Goal: Contribute content: Add original content to the website for others to see

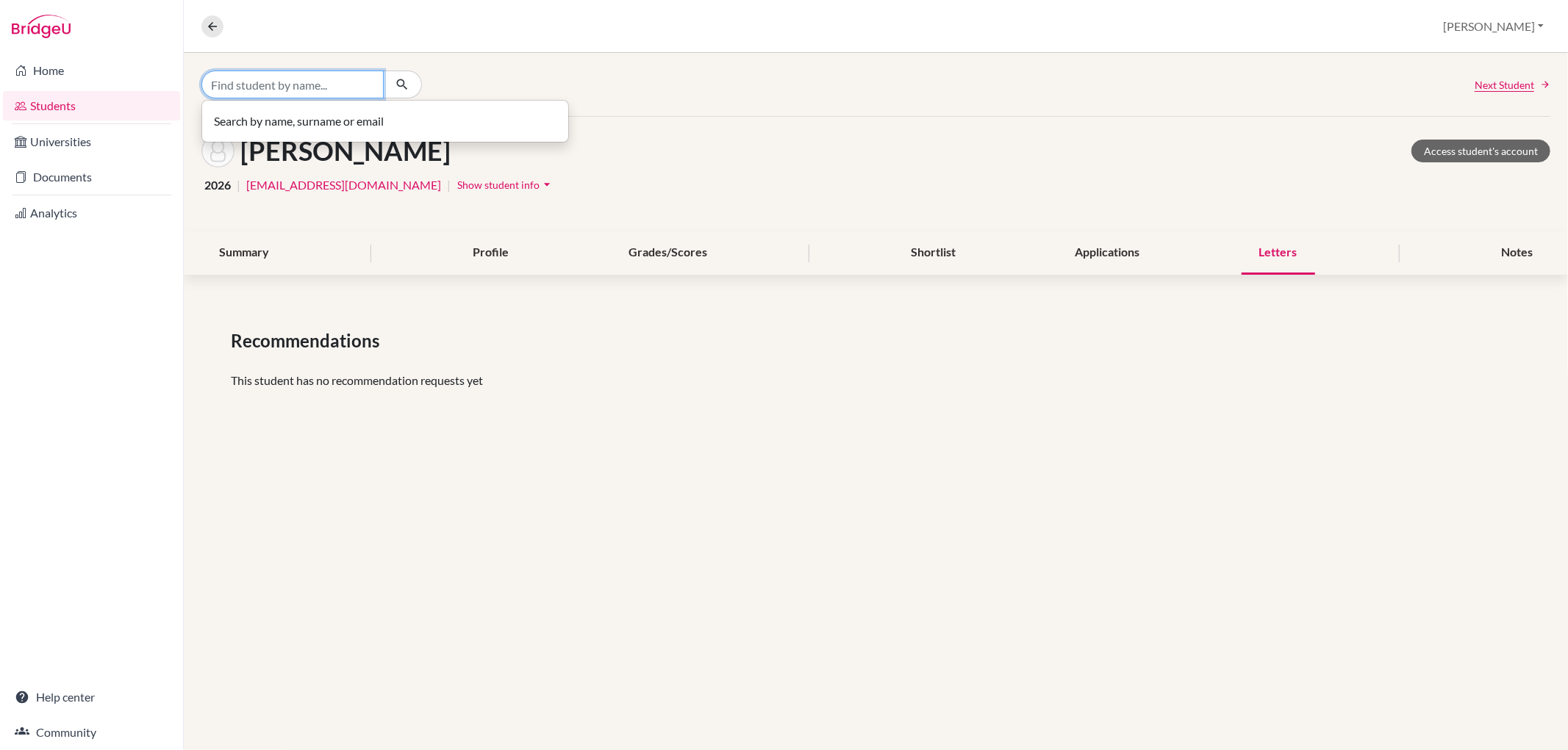
click at [353, 93] on input "Find student by name..." at bounding box center [292, 84] width 182 height 28
type input "ebba"
click at [349, 108] on p "Ebba Hintze 2026" at bounding box center [385, 116] width 331 height 18
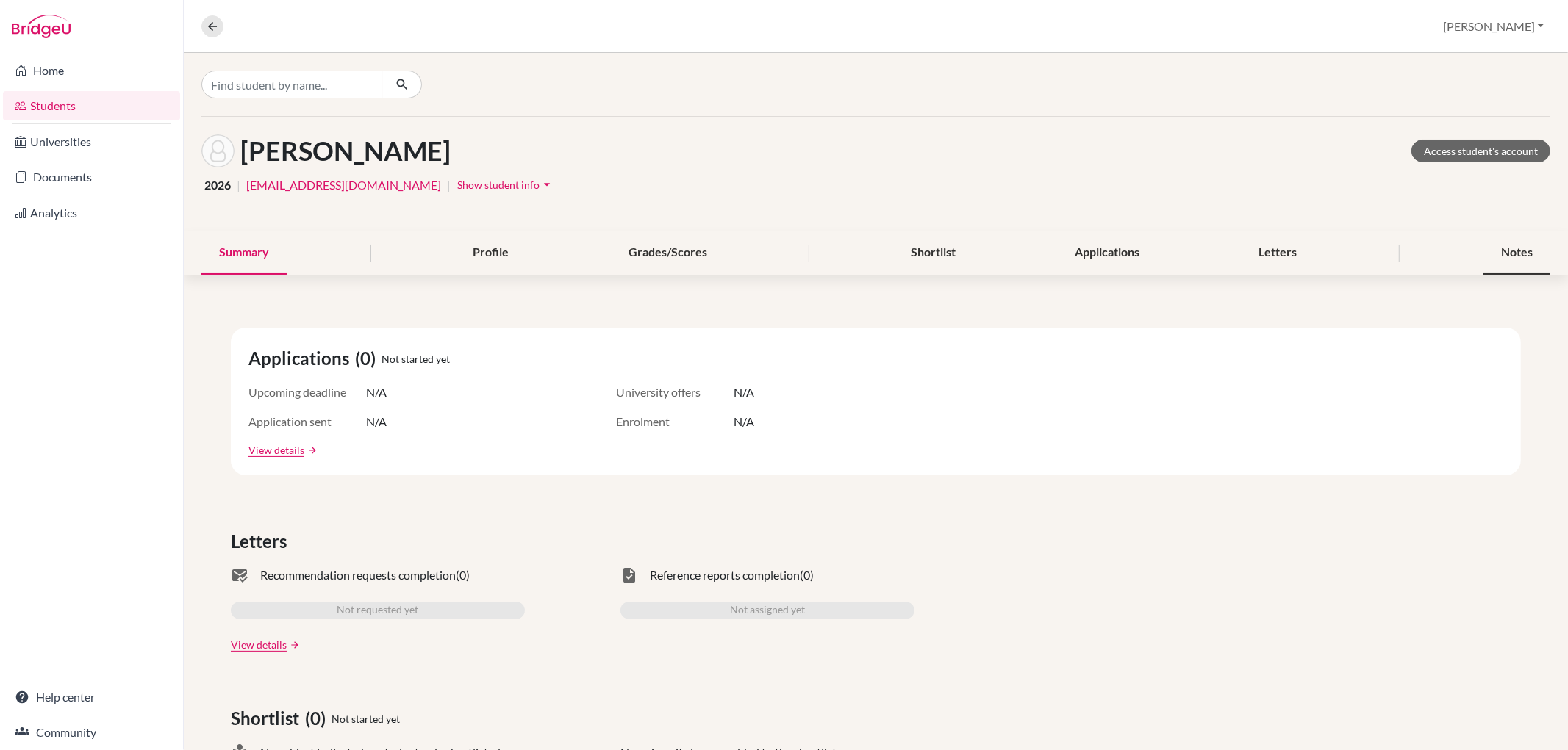
click at [1527, 252] on div "Notes" at bounding box center [1517, 253] width 66 height 43
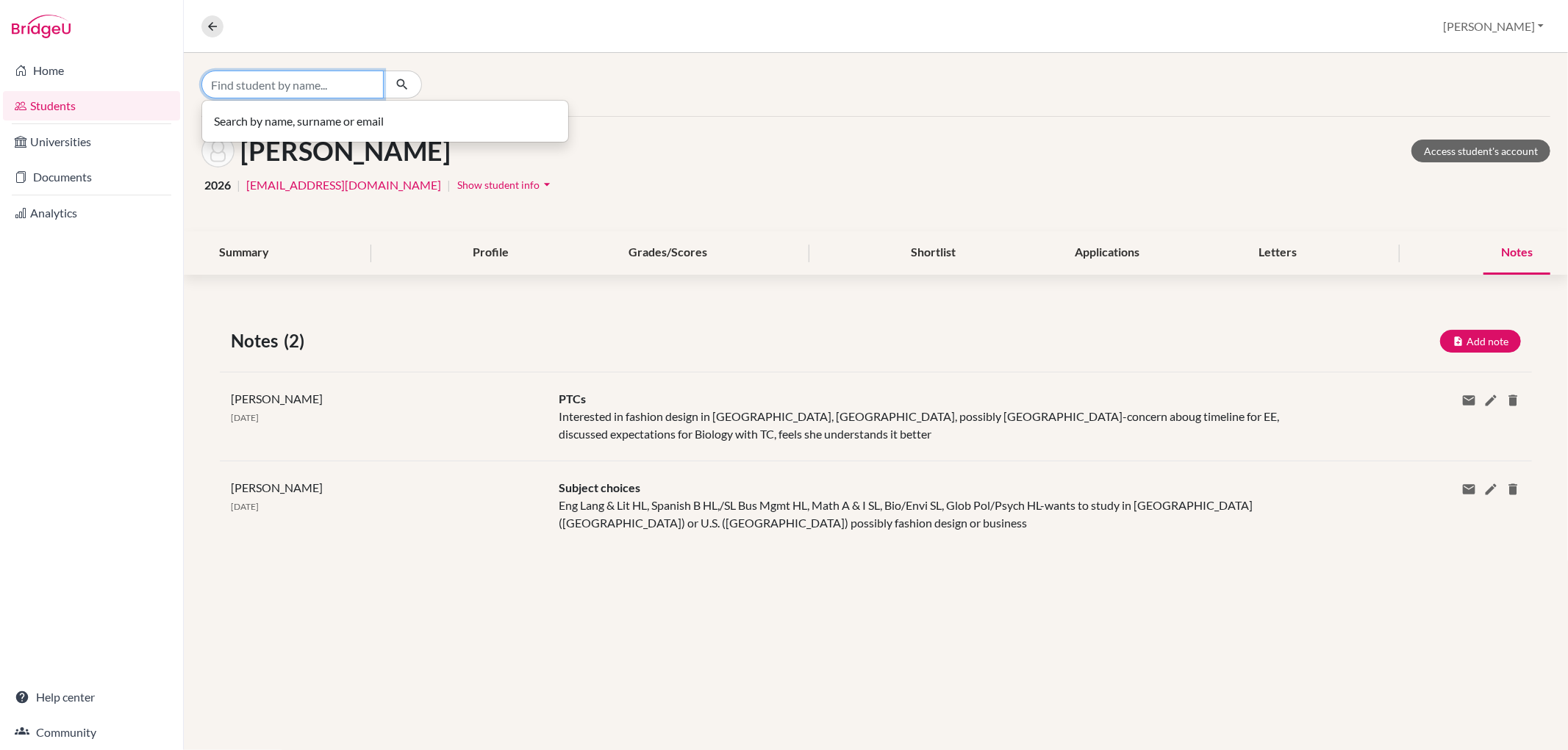
click at [321, 93] on input "Find student by name..." at bounding box center [292, 84] width 182 height 28
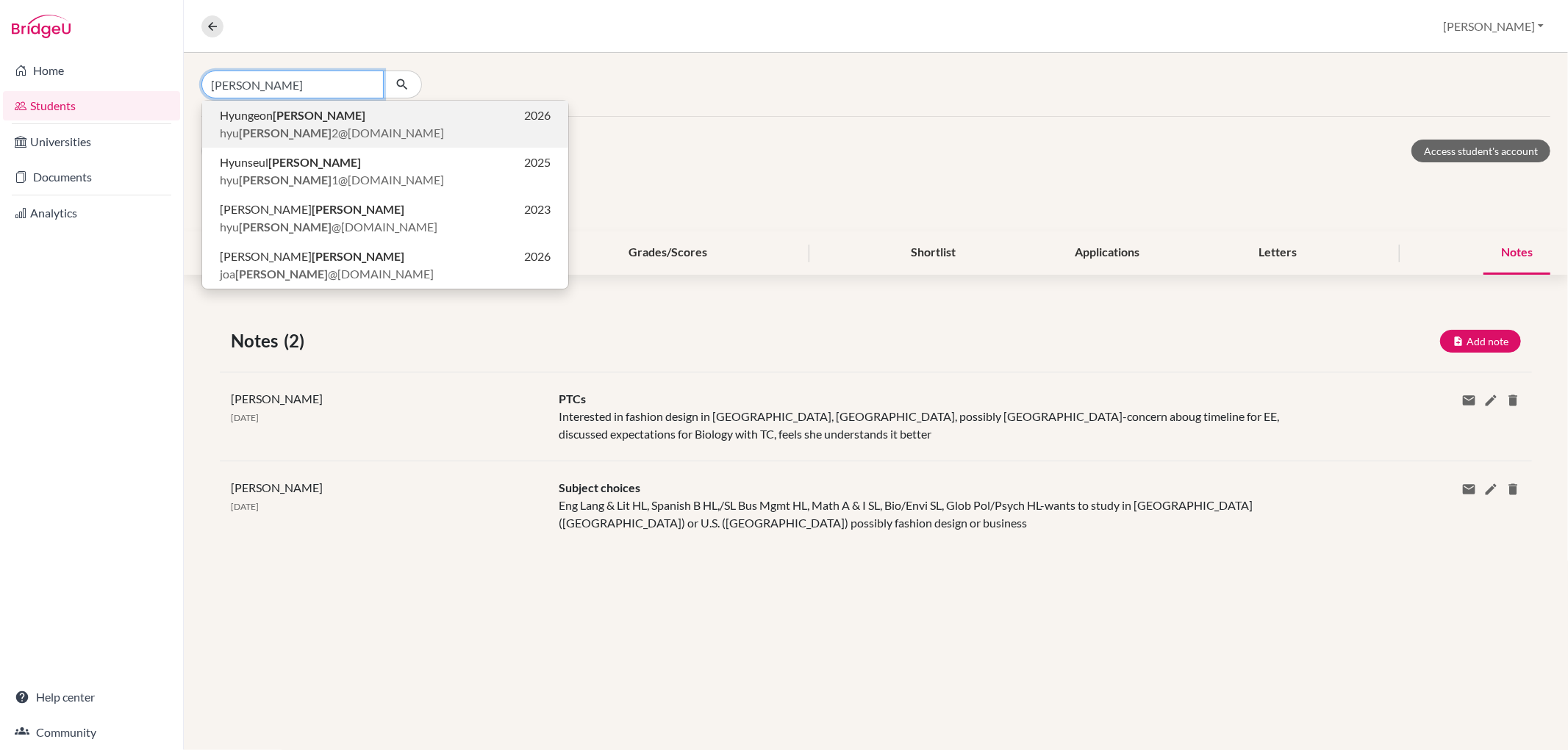
type input "[PERSON_NAME]"
click at [377, 111] on p "Hyungeon Chung 2026" at bounding box center [385, 116] width 331 height 18
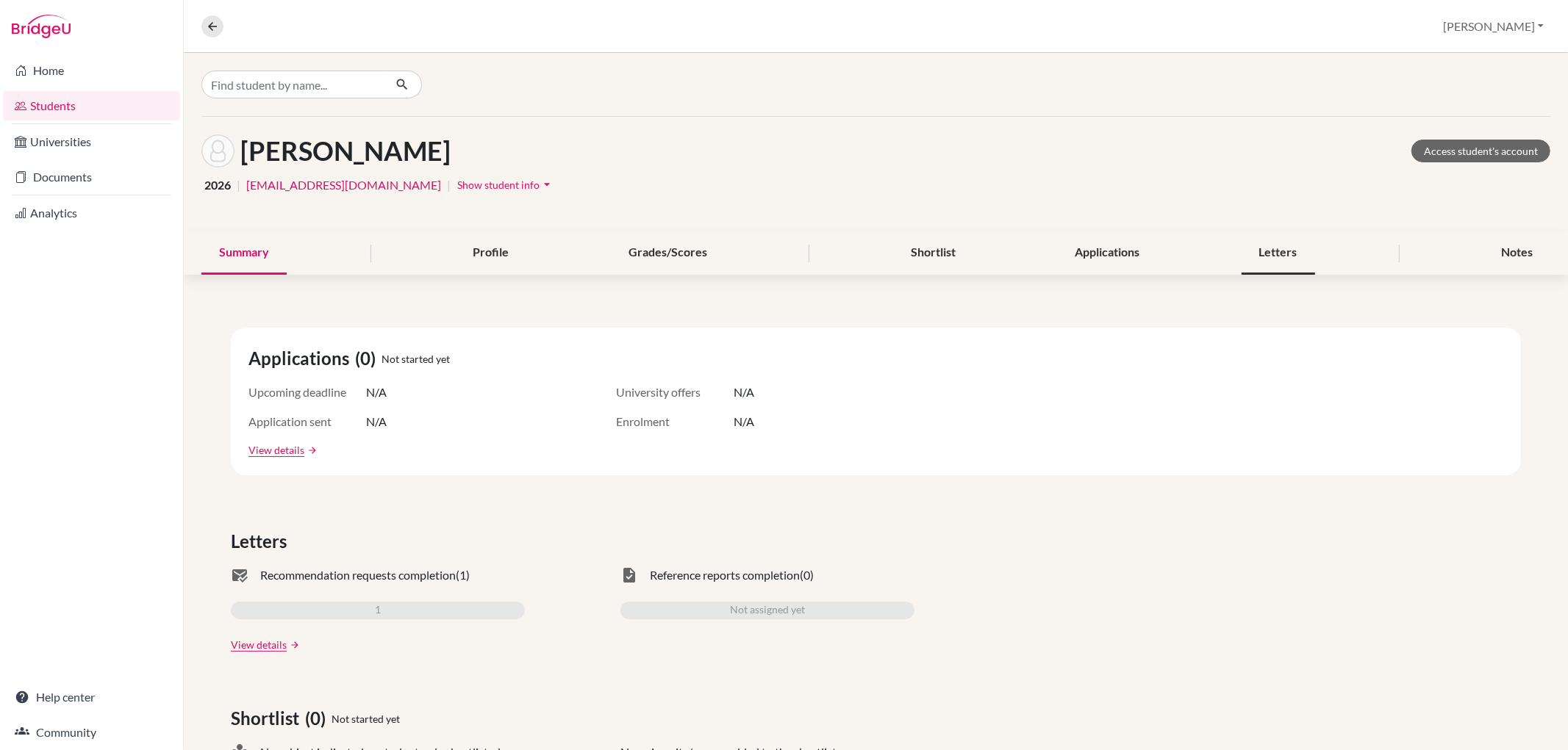
click at [1244, 243] on div "Letters" at bounding box center [1278, 253] width 74 height 43
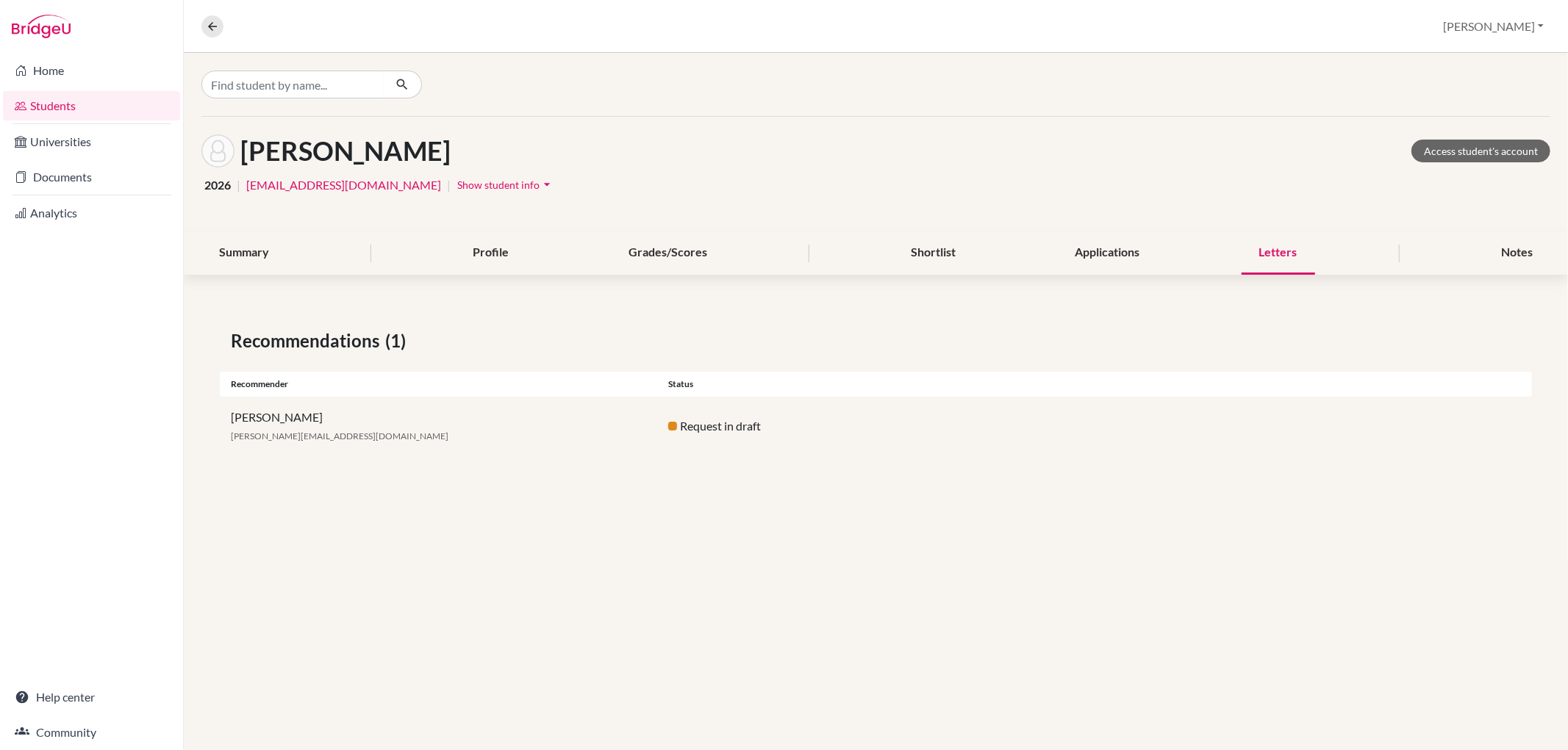
click at [1273, 253] on div "Letters" at bounding box center [1278, 253] width 74 height 43
click at [137, 181] on link "Documents" at bounding box center [91, 177] width 177 height 30
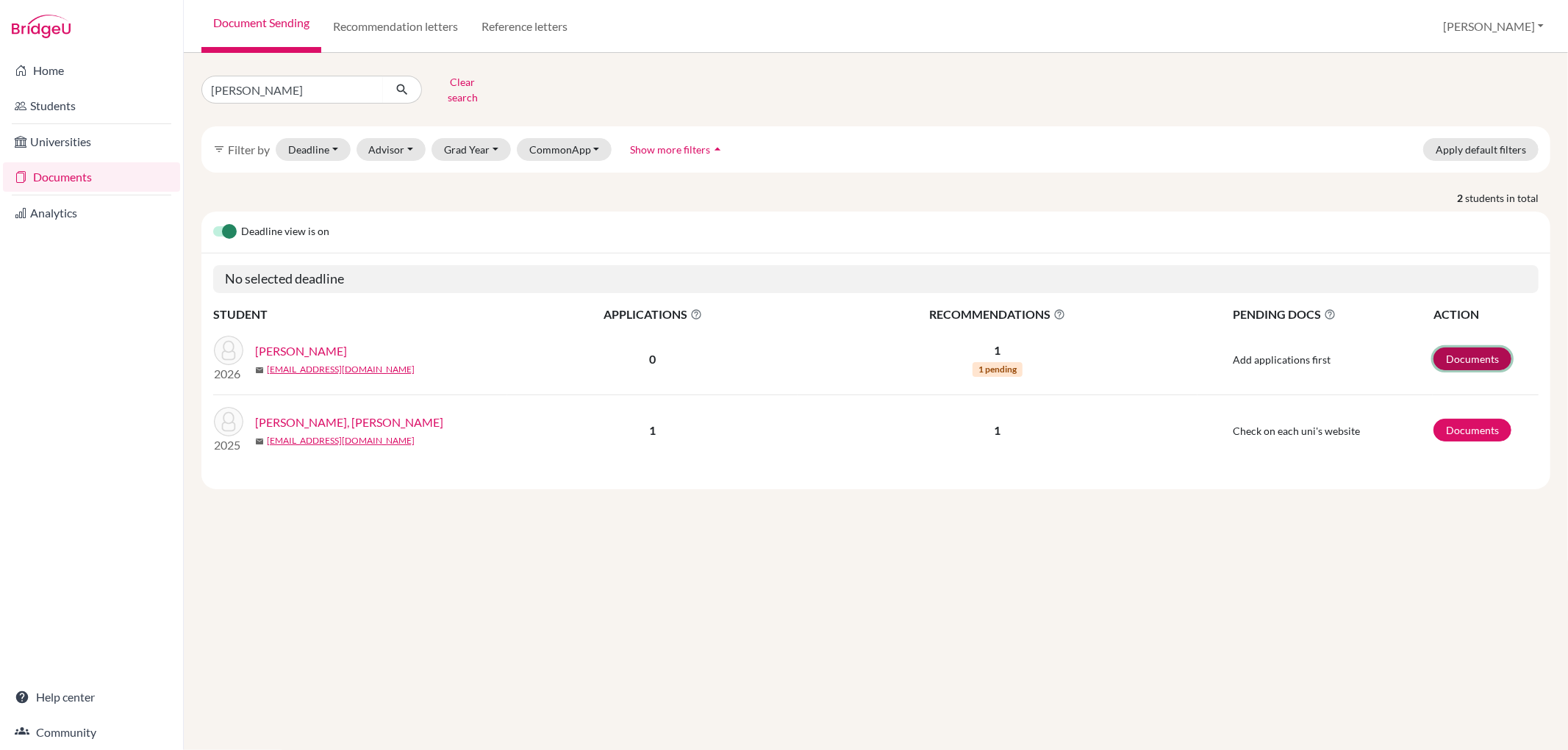
click at [1477, 353] on link "Documents" at bounding box center [1472, 358] width 78 height 22
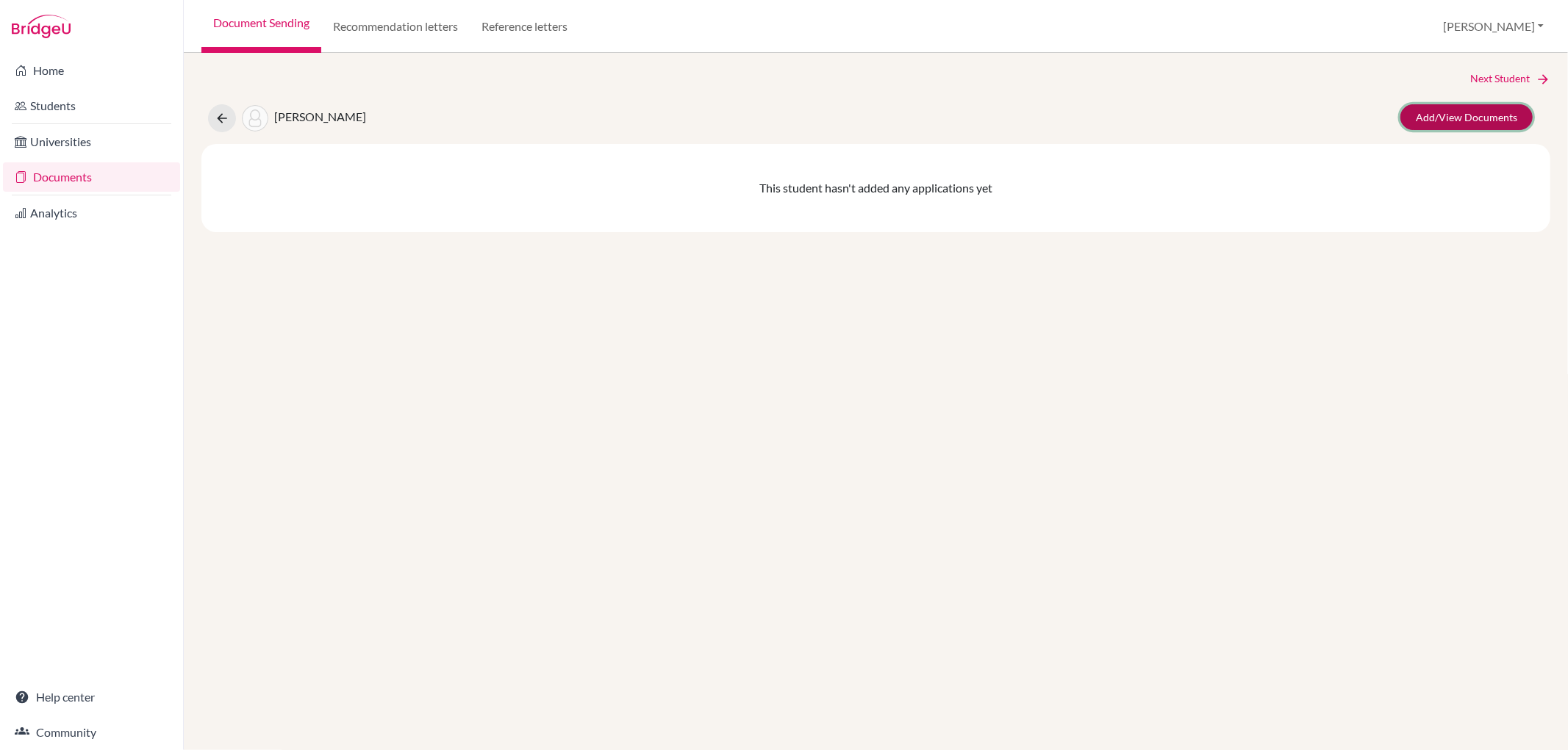
click at [1487, 119] on link "Add/View Documents" at bounding box center [1466, 117] width 132 height 26
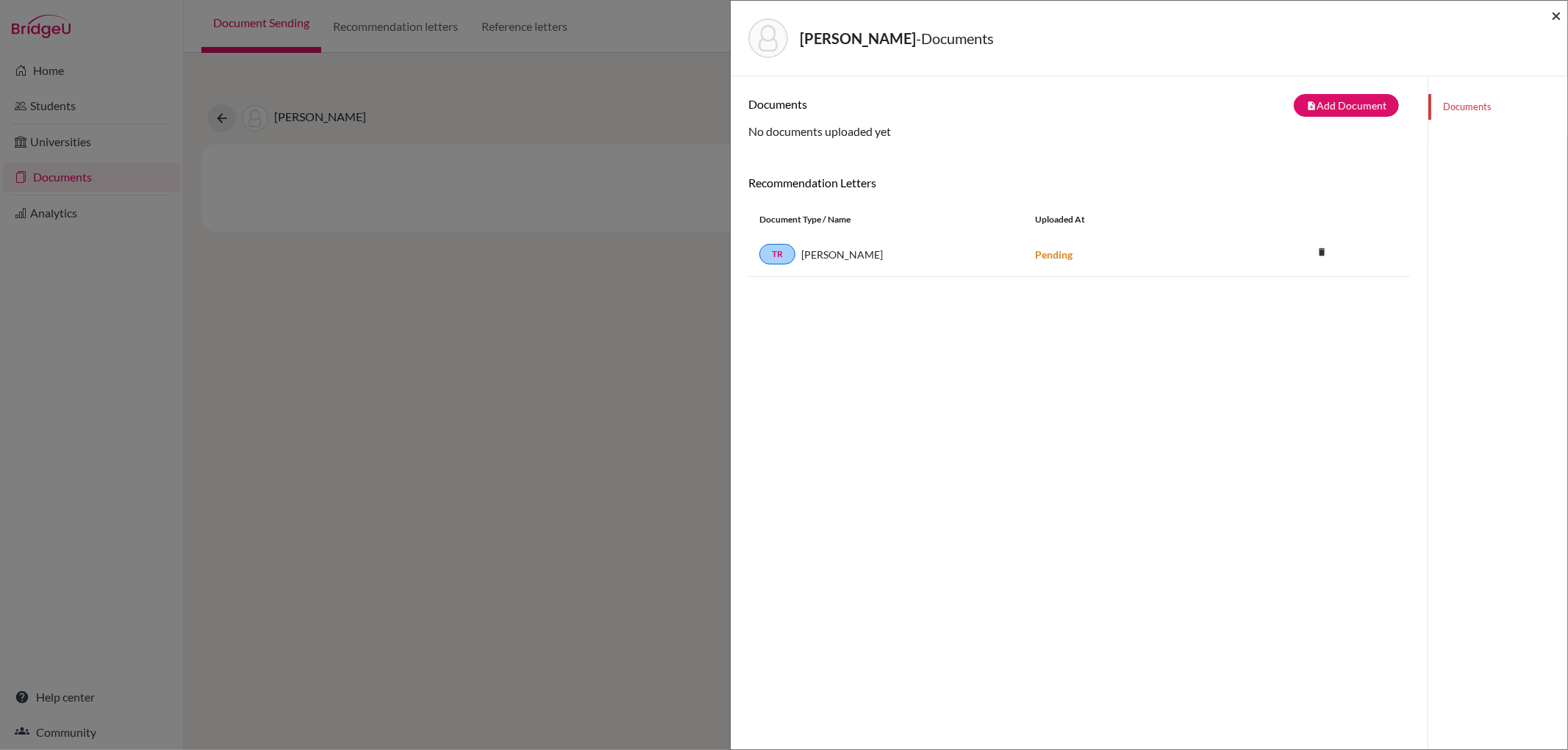
click at [1555, 11] on span "×" at bounding box center [1555, 15] width 10 height 22
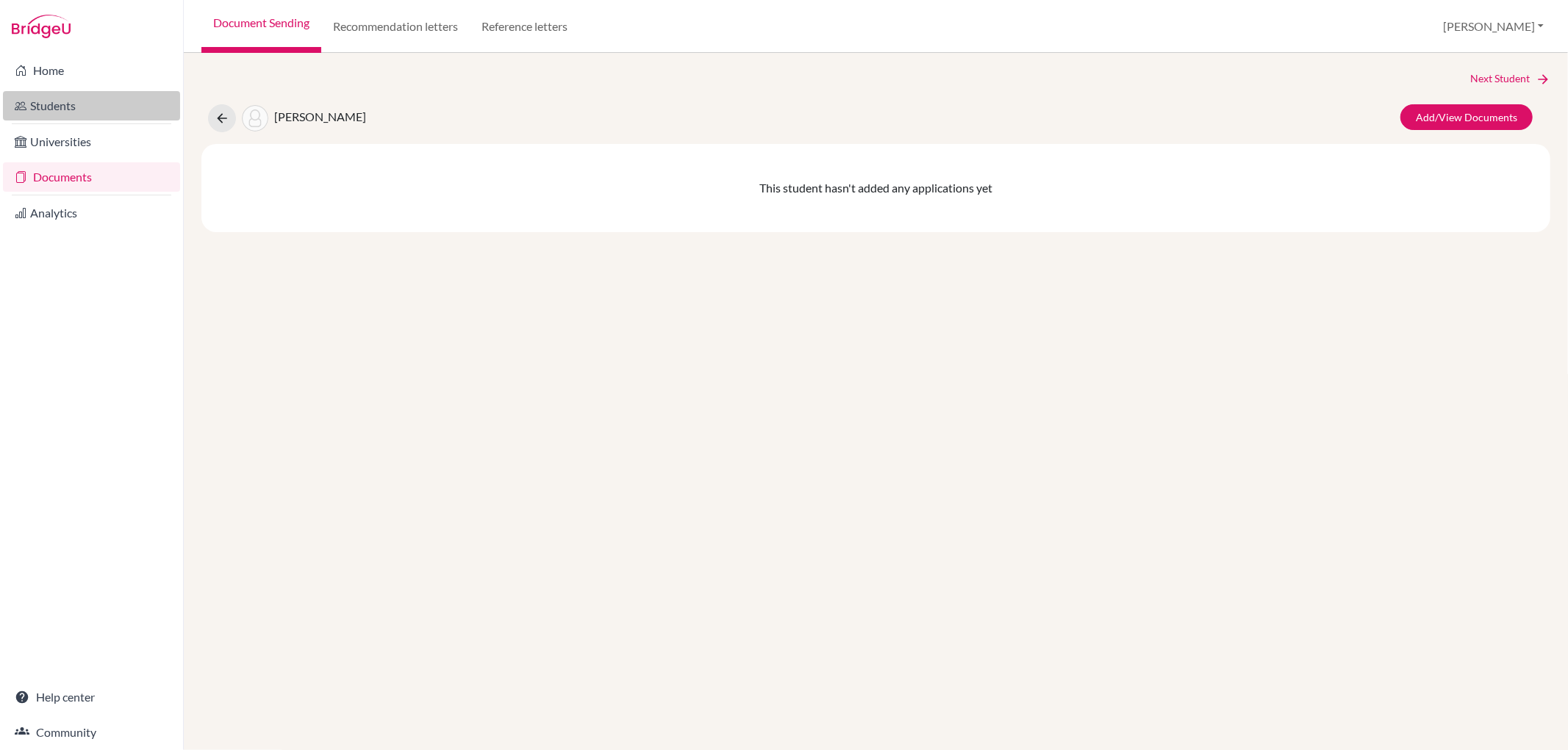
click at [87, 103] on link "Students" at bounding box center [91, 105] width 177 height 30
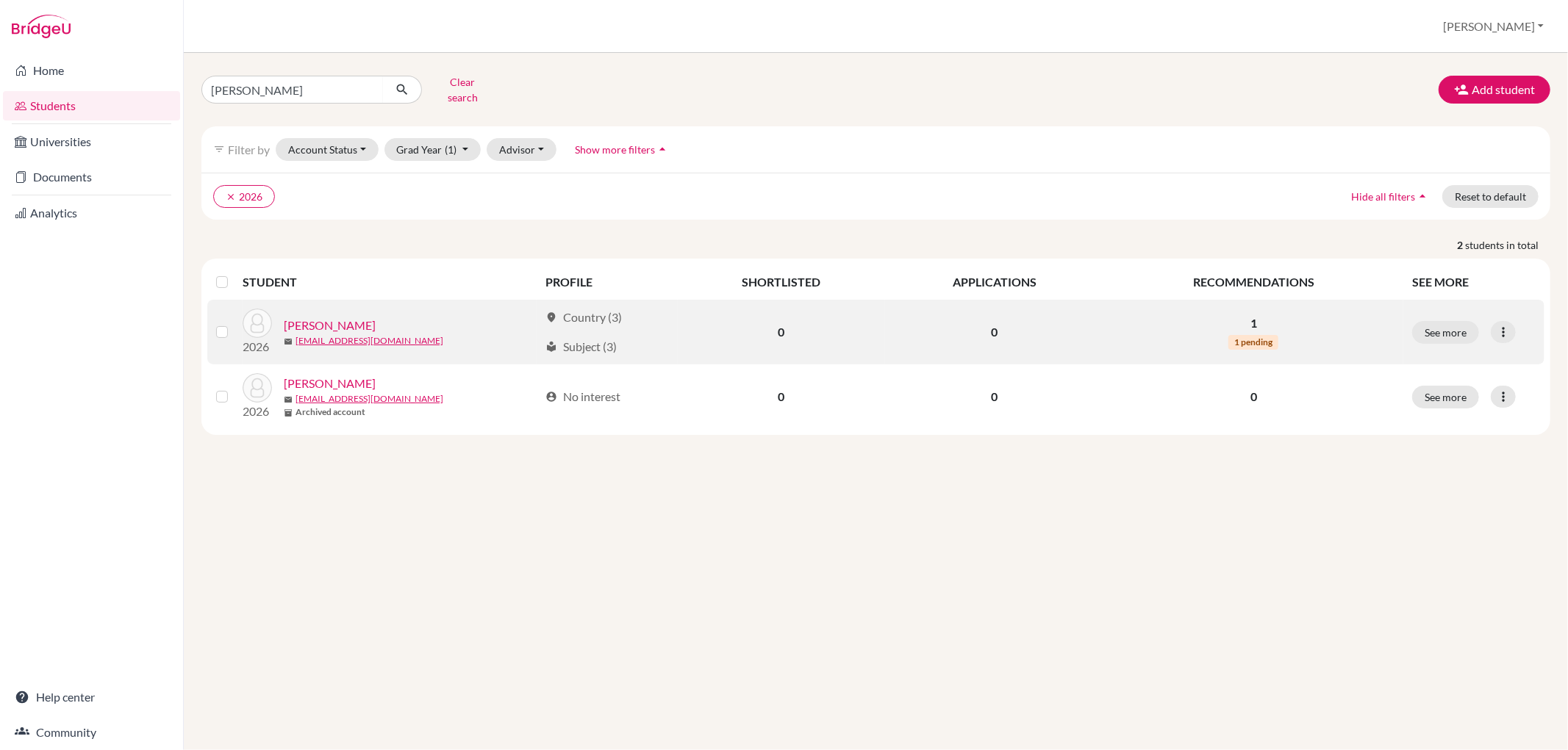
click at [353, 317] on link "[PERSON_NAME]" at bounding box center [330, 326] width 92 height 18
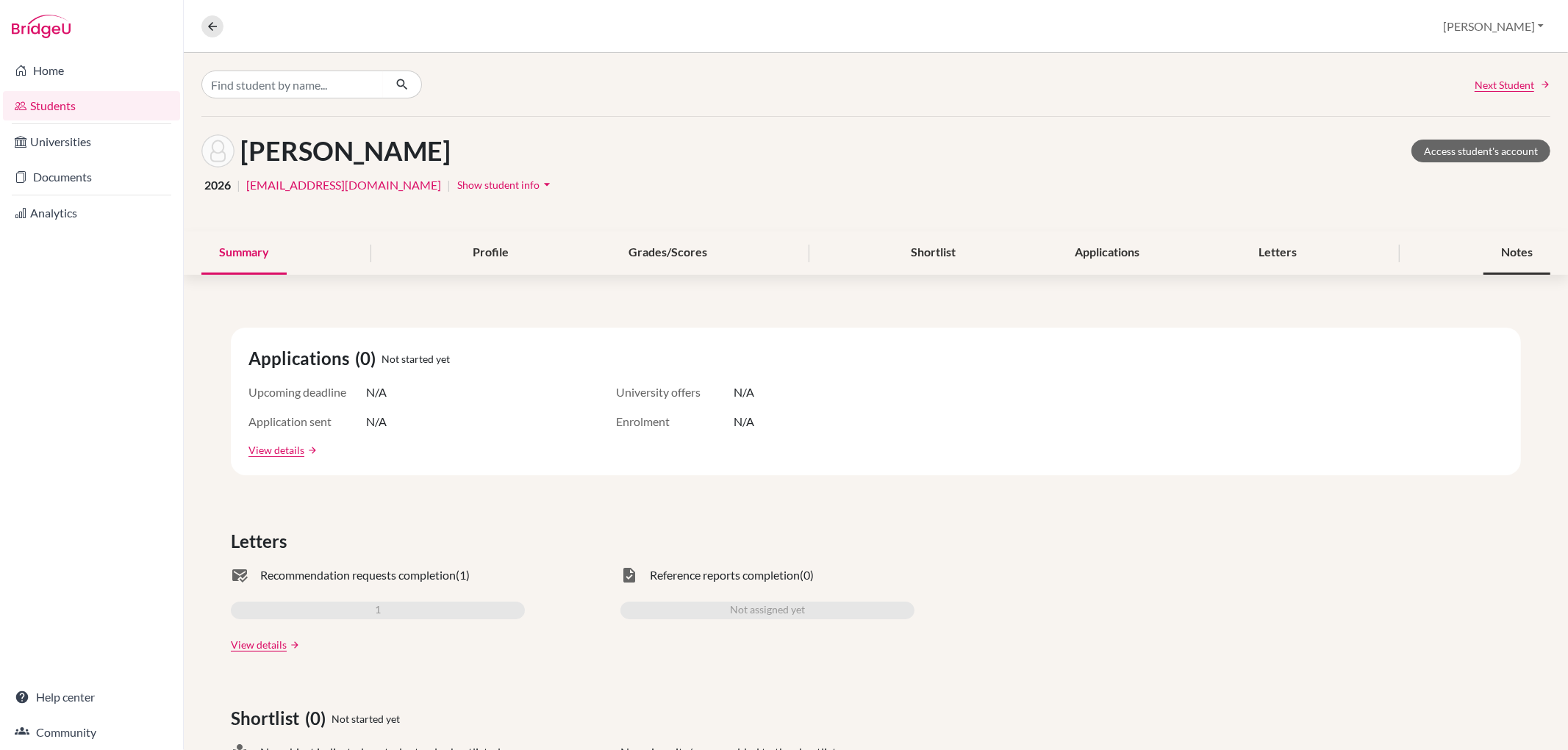
click at [1518, 243] on div "Notes" at bounding box center [1517, 253] width 66 height 43
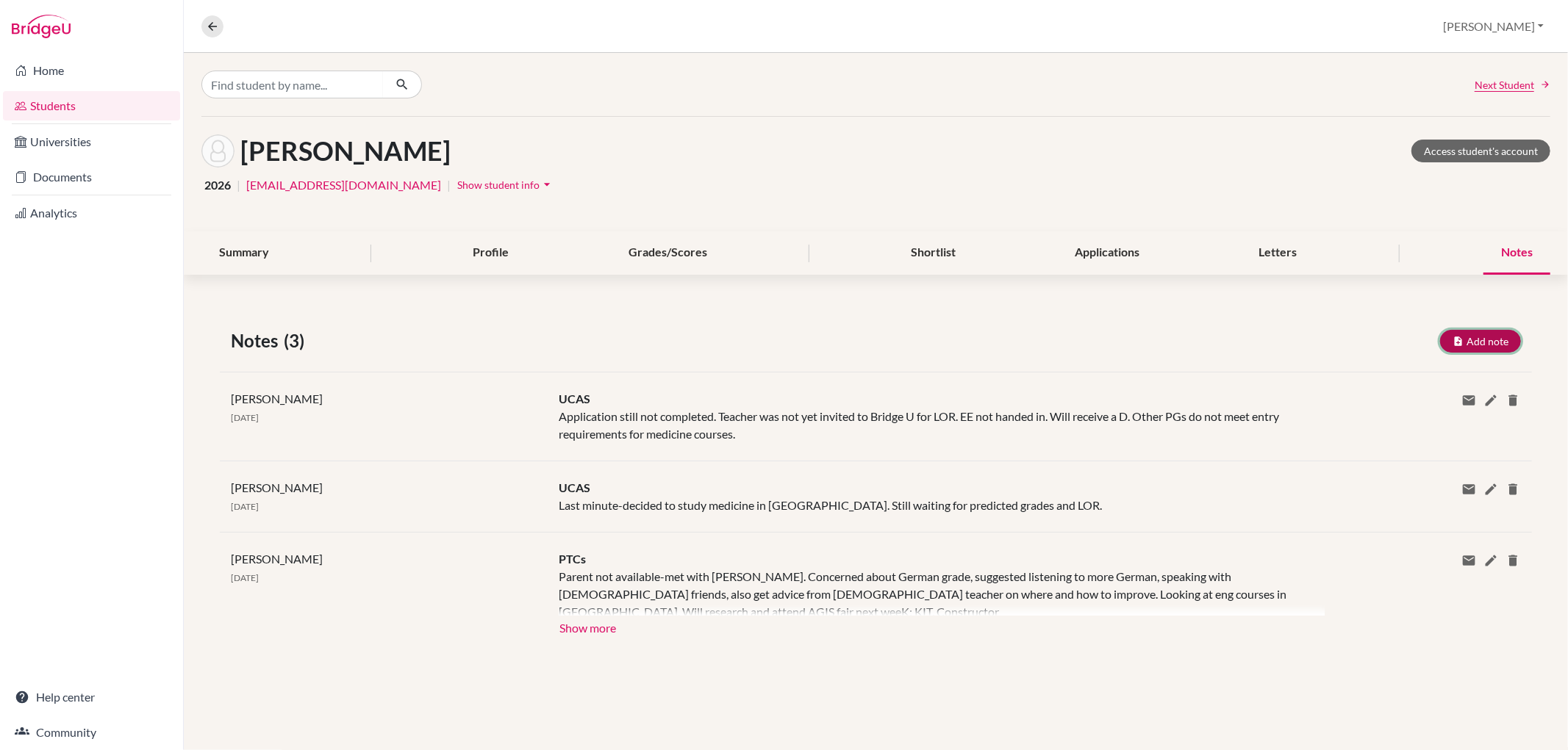
click at [1470, 339] on button "Add note" at bounding box center [1480, 340] width 81 height 22
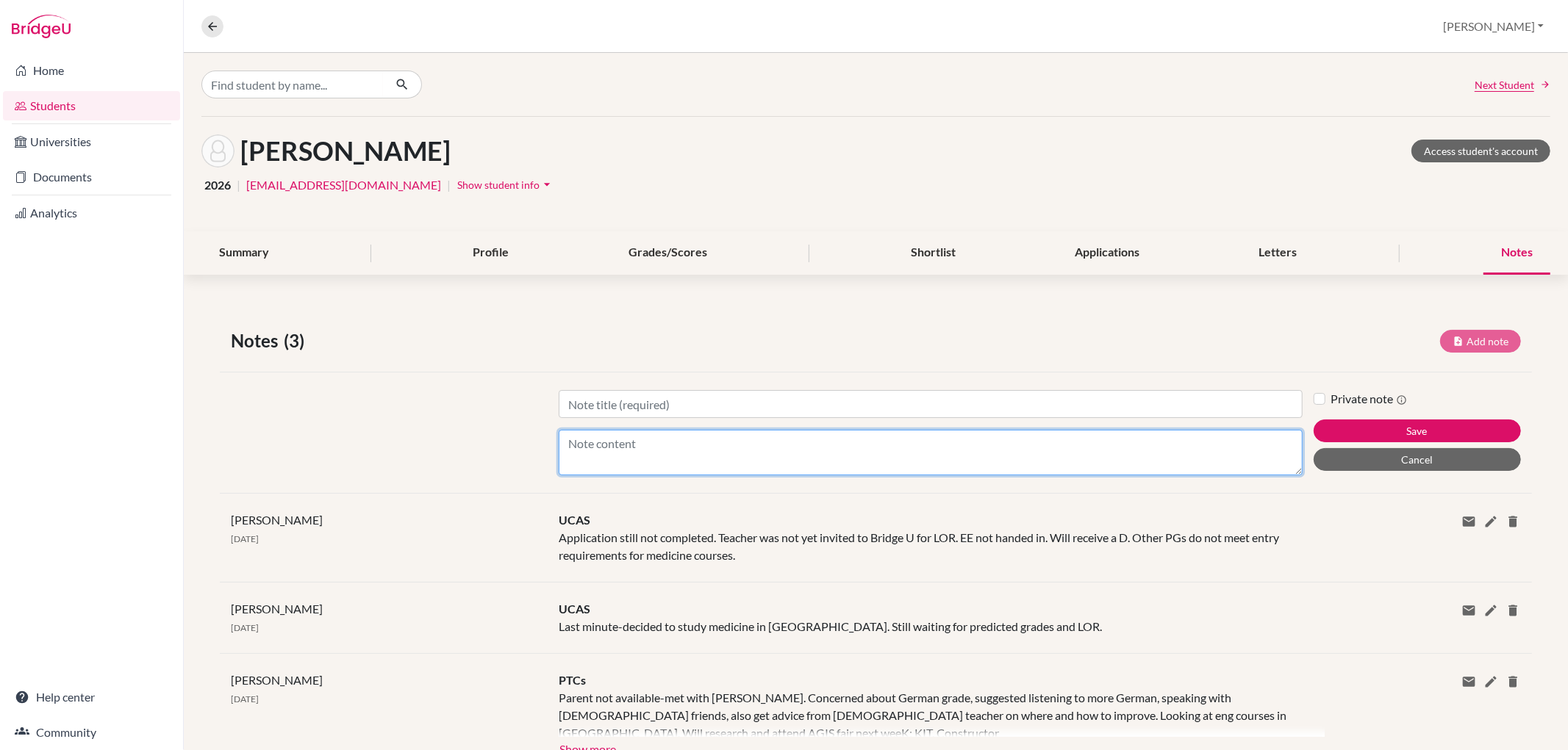
click at [567, 437] on textarea "Content" at bounding box center [930, 452] width 743 height 46
paste textarea "[PERSON_NAME] <[PERSON_NAME][EMAIL_ADDRESS][PERSON_NAME][DOMAIN_NAME]> [DATE] 1…"
type textarea "[PERSON_NAME] <[PERSON_NAME][EMAIL_ADDRESS][PERSON_NAME][DOMAIN_NAME]> [DATE] 1…"
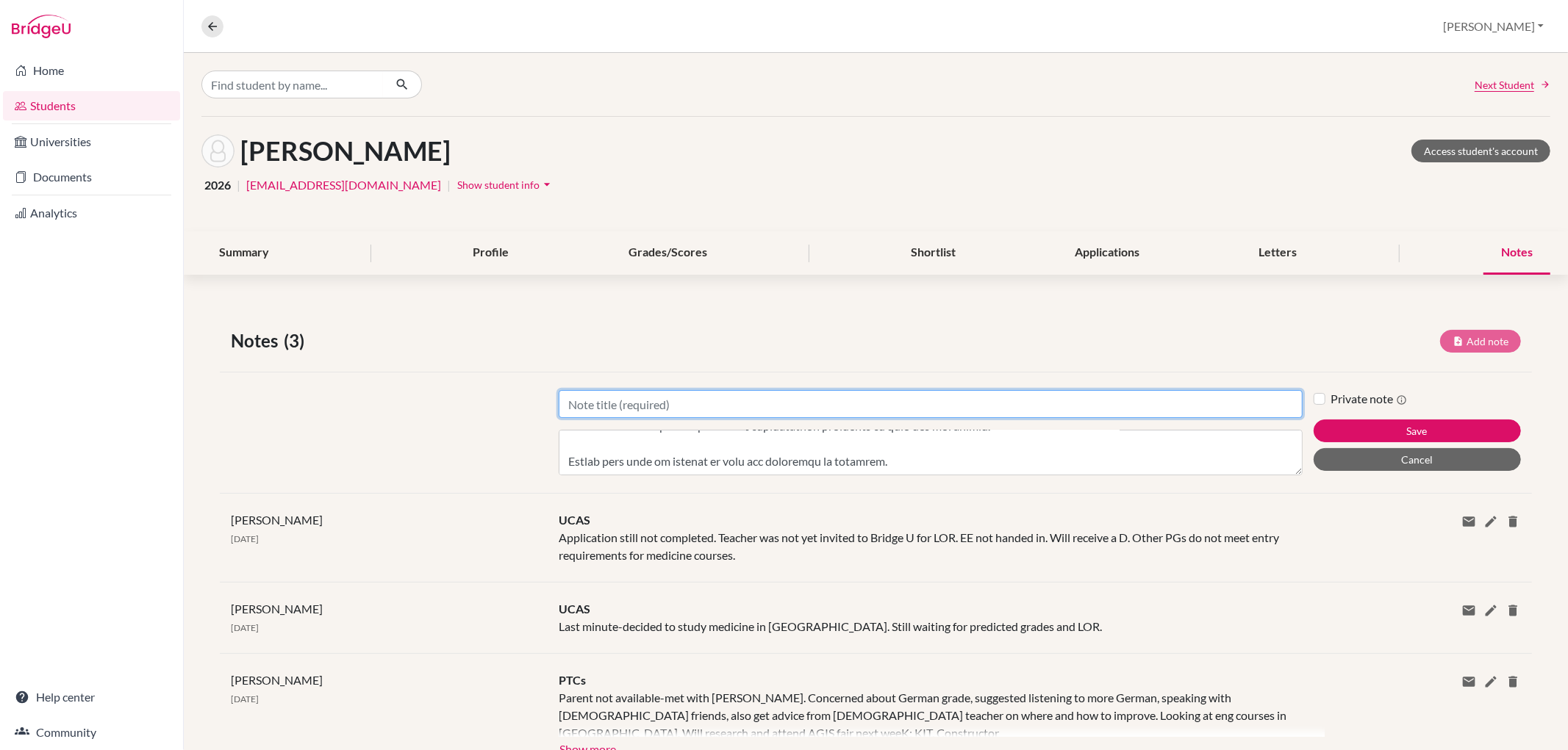
click at [608, 393] on input "Title" at bounding box center [930, 403] width 743 height 28
type input "Message sent to [PERSON_NAME] and parents"
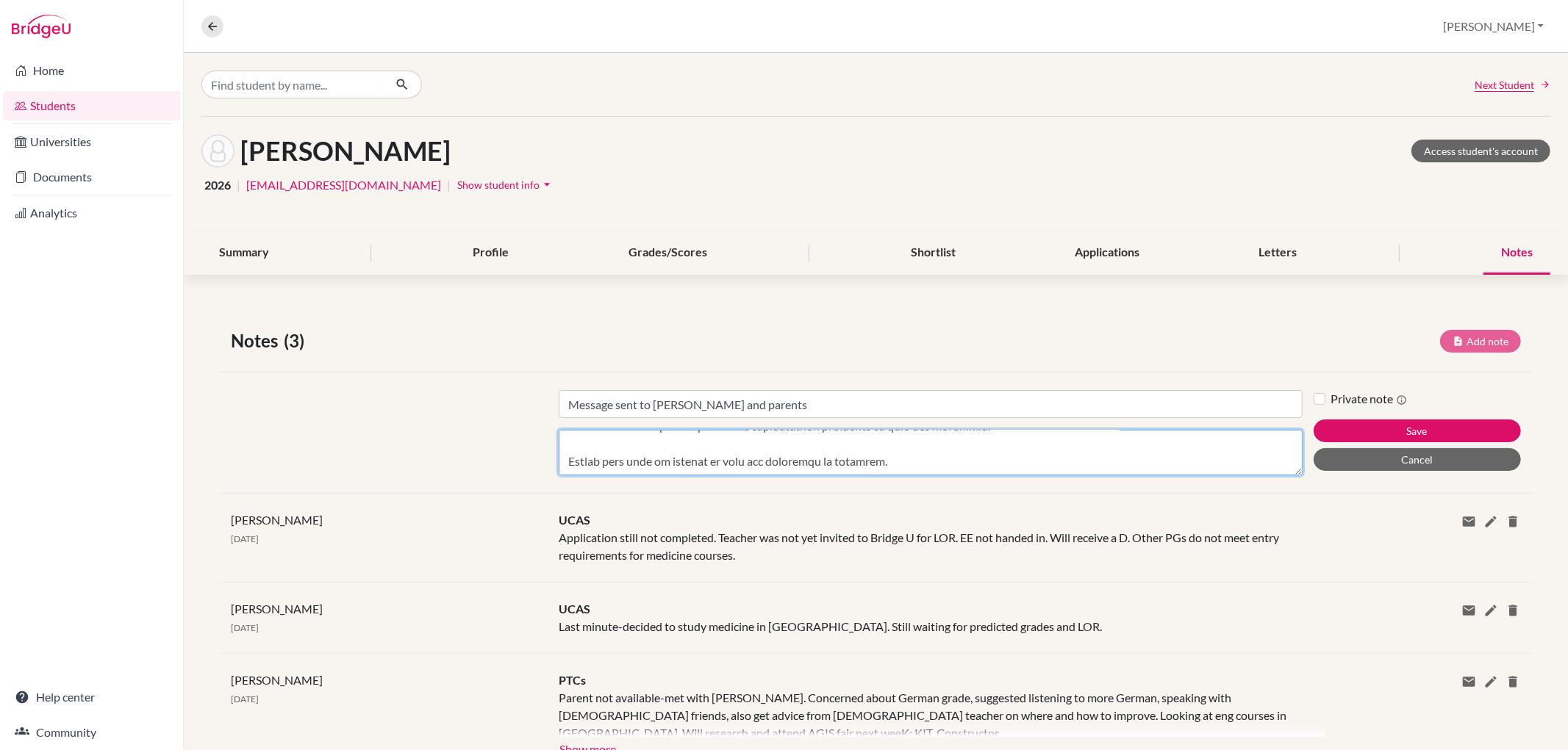
click at [577, 446] on textarea "Content" at bounding box center [930, 452] width 743 height 46
click at [571, 434] on textarea "Content" at bounding box center [930, 452] width 743 height 46
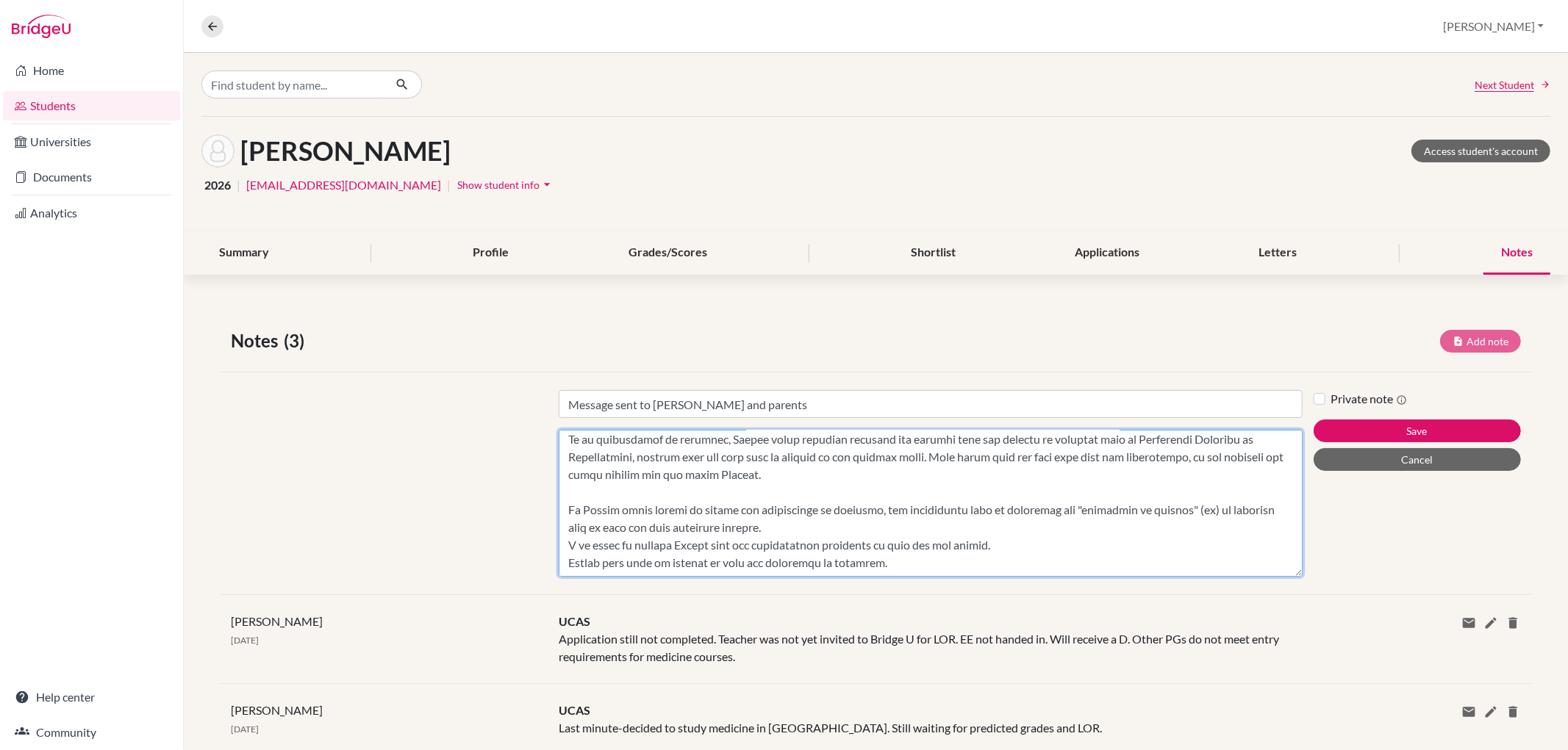
scroll to position [234, 0]
drag, startPoint x: 1284, startPoint y: 471, endPoint x: 1342, endPoint y: 620, distance: 159.9
click at [1342, 620] on div "Notes (3) Add note Title Message sent to [PERSON_NAME] and parents Content Priv…" at bounding box center [875, 603] width 1384 height 621
click at [587, 494] on textarea "Content" at bounding box center [930, 503] width 743 height 147
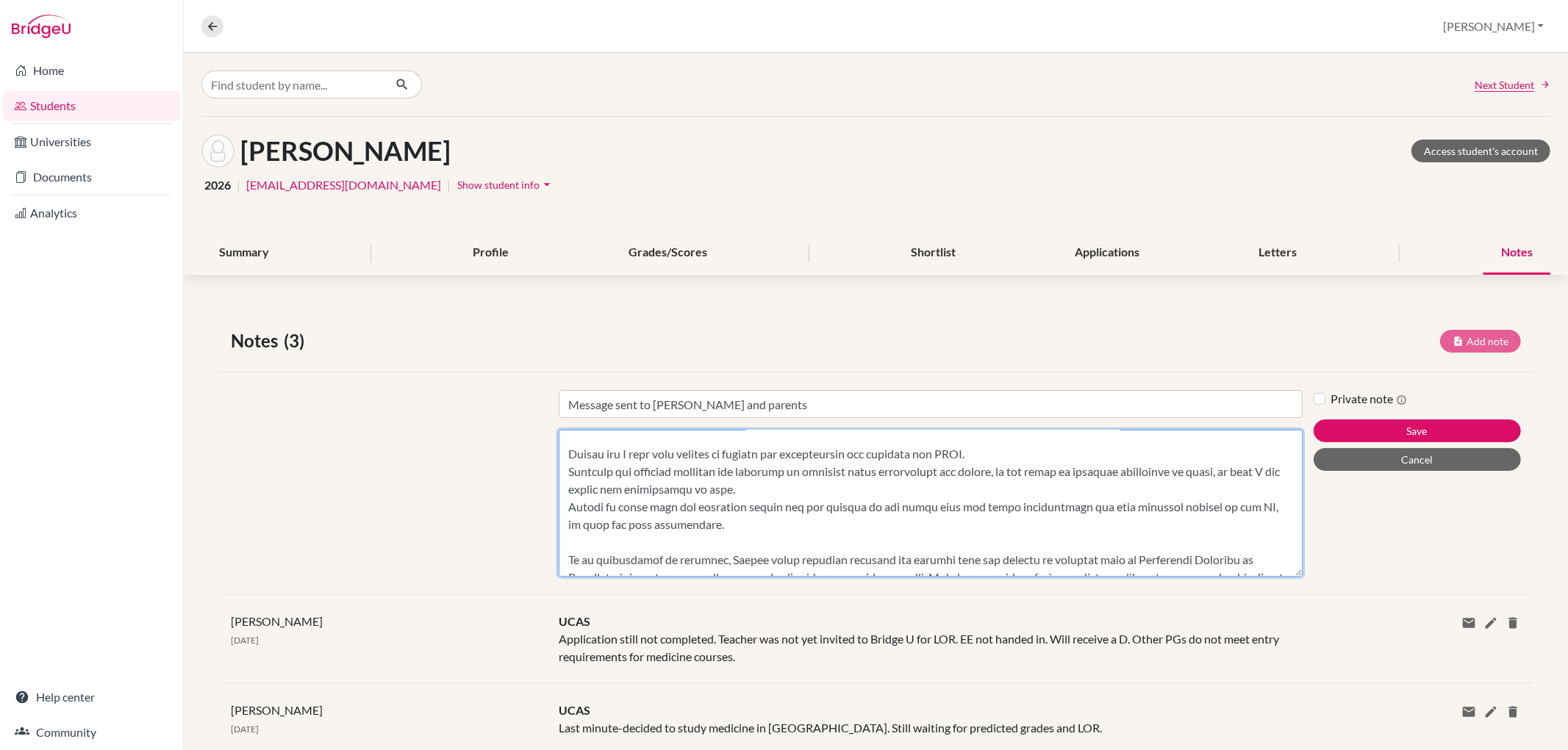
scroll to position [135, 0]
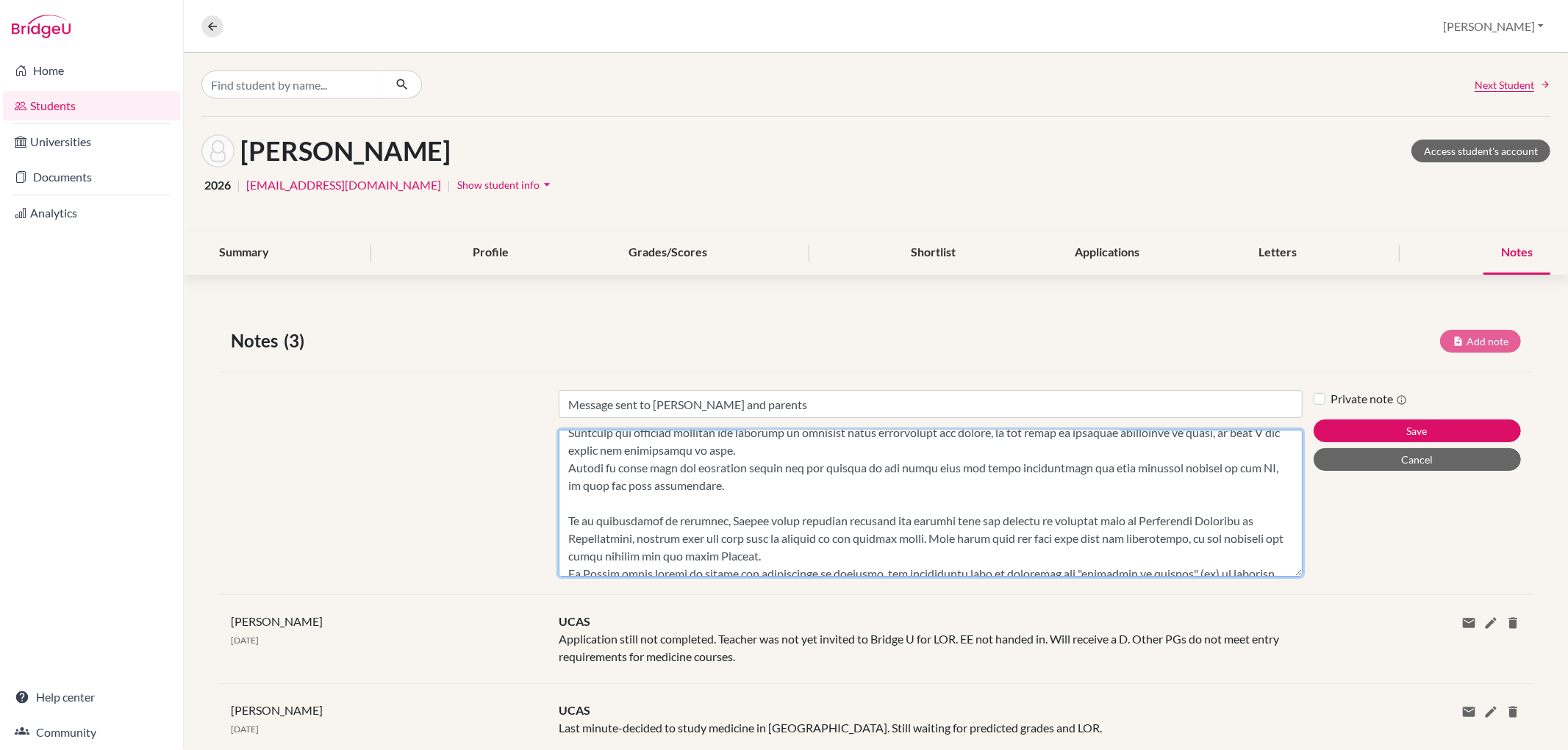
click at [571, 523] on textarea "Content" at bounding box center [930, 503] width 743 height 147
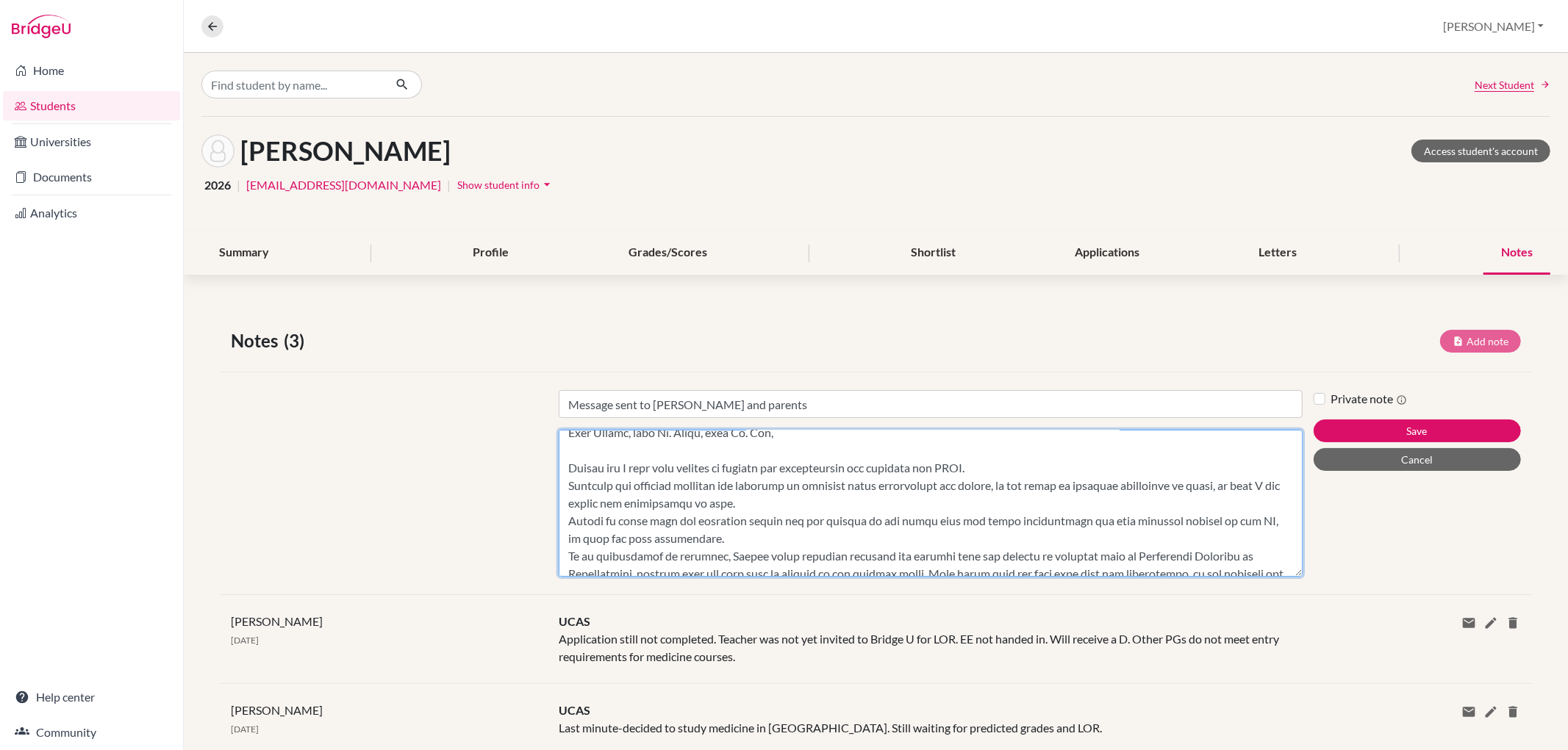
scroll to position [53, 0]
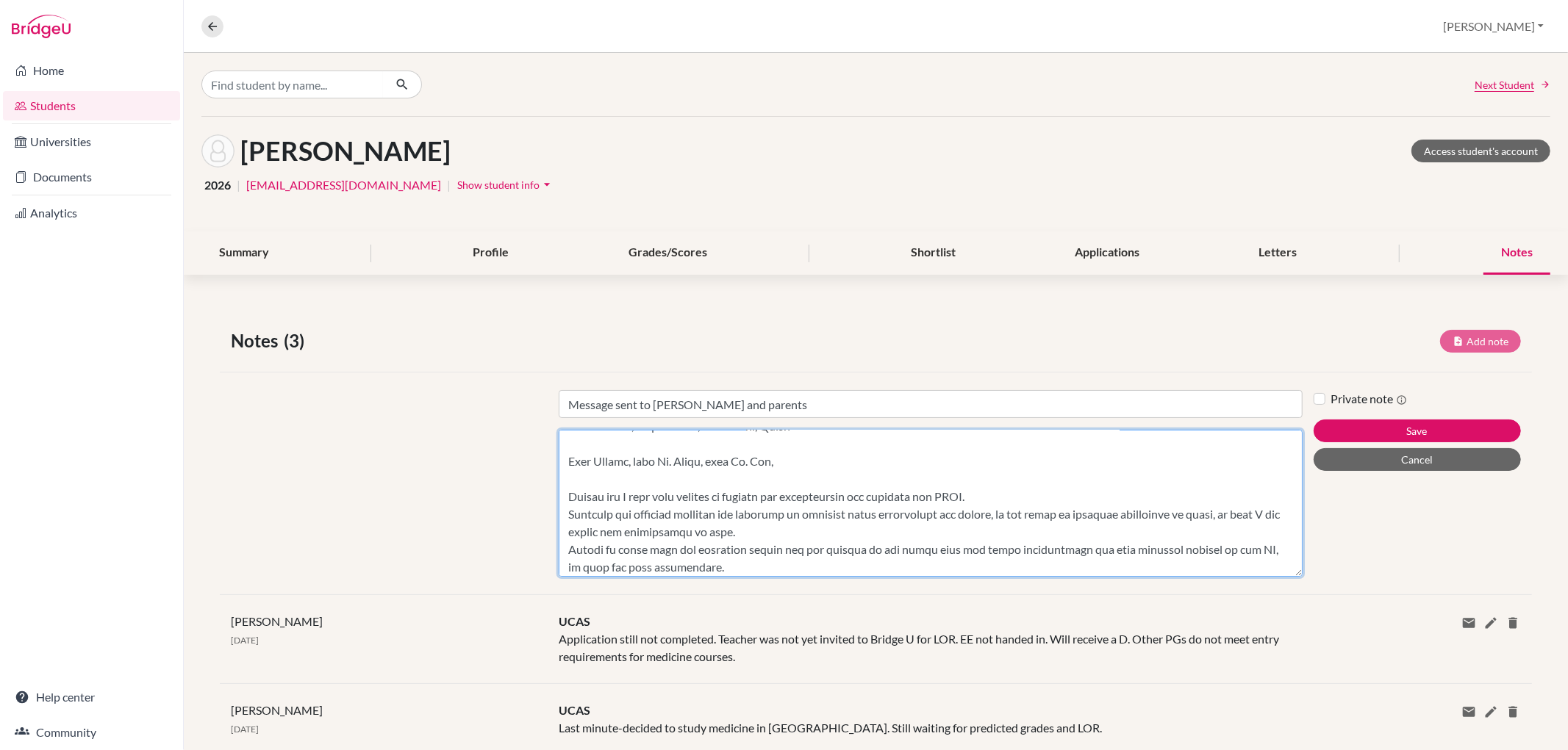
click at [564, 495] on textarea "Content" at bounding box center [930, 503] width 743 height 147
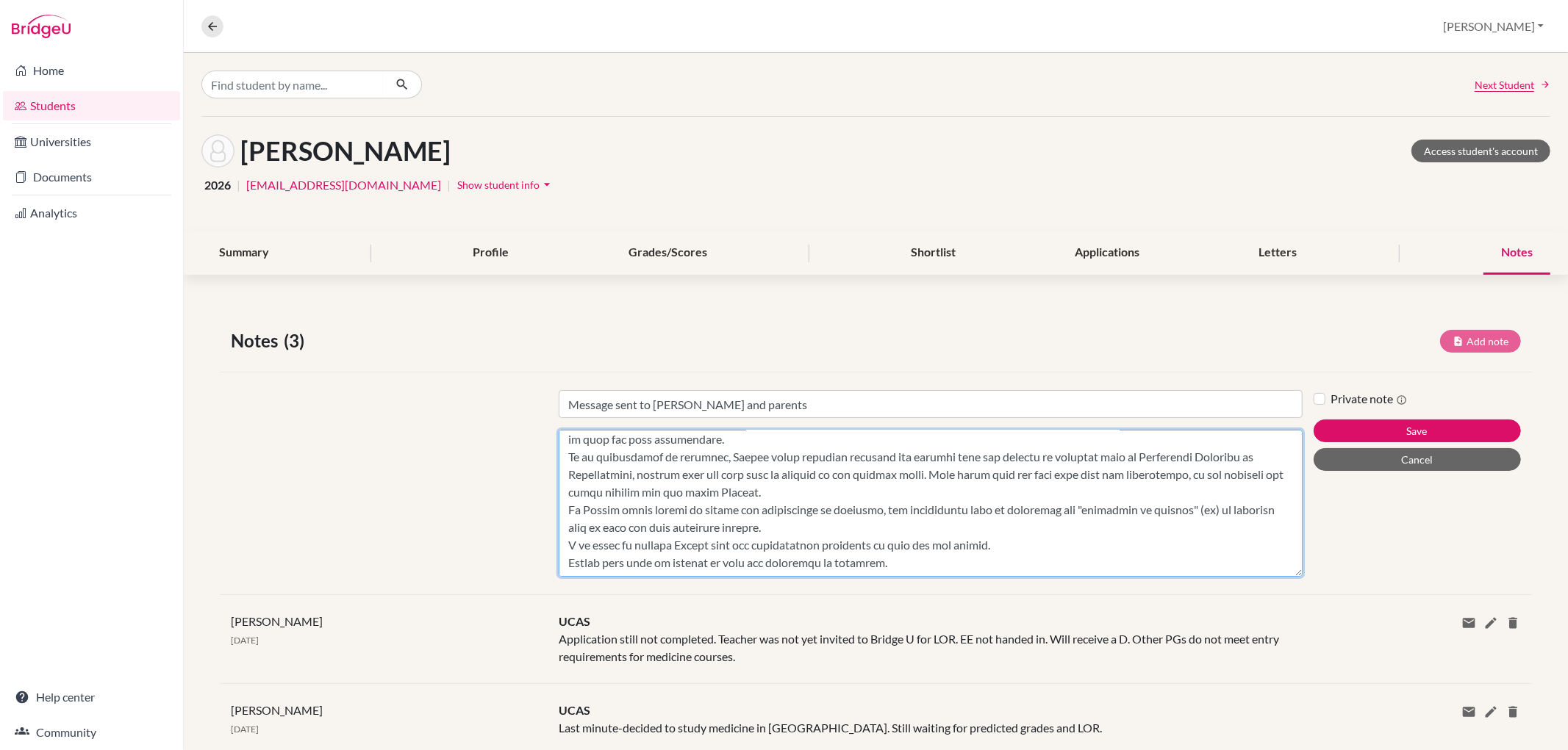
scroll to position [181, 0]
type textarea "[PERSON_NAME] <[PERSON_NAME][EMAIL_ADDRESS][PERSON_NAME][DOMAIN_NAME]> [DATE] 1…"
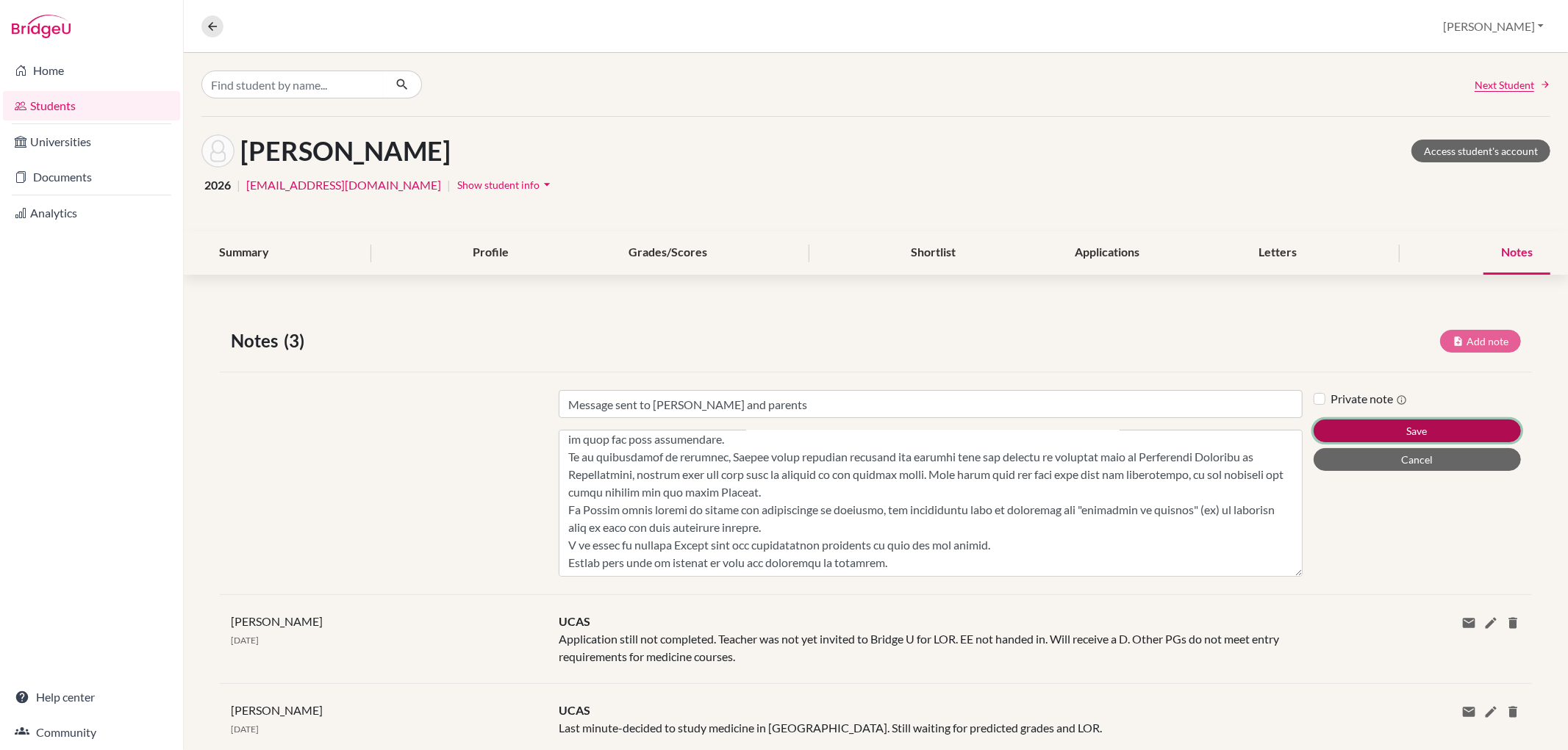
click at [1412, 429] on button "Save" at bounding box center [1417, 430] width 208 height 22
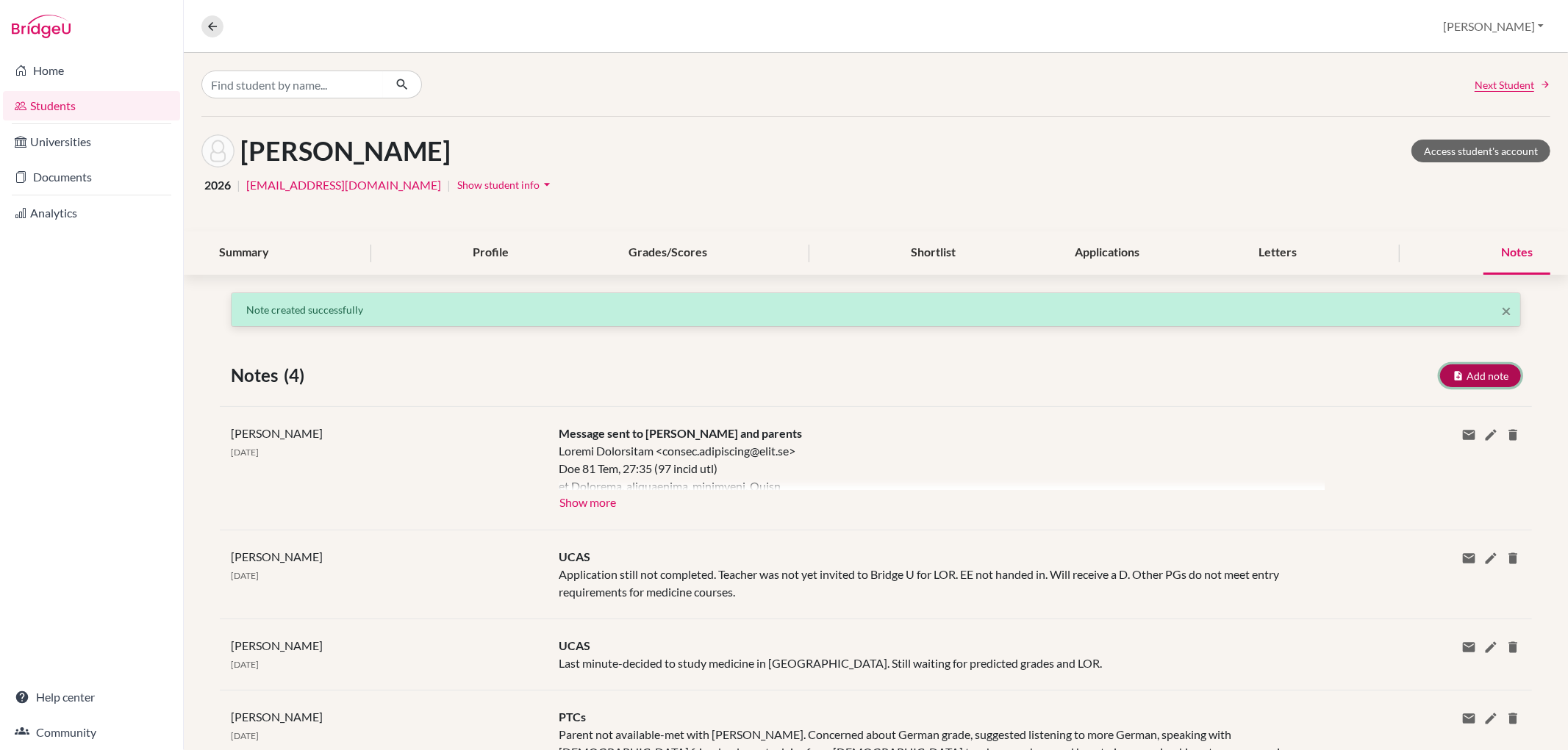
click at [1479, 373] on button "Add note" at bounding box center [1480, 375] width 81 height 22
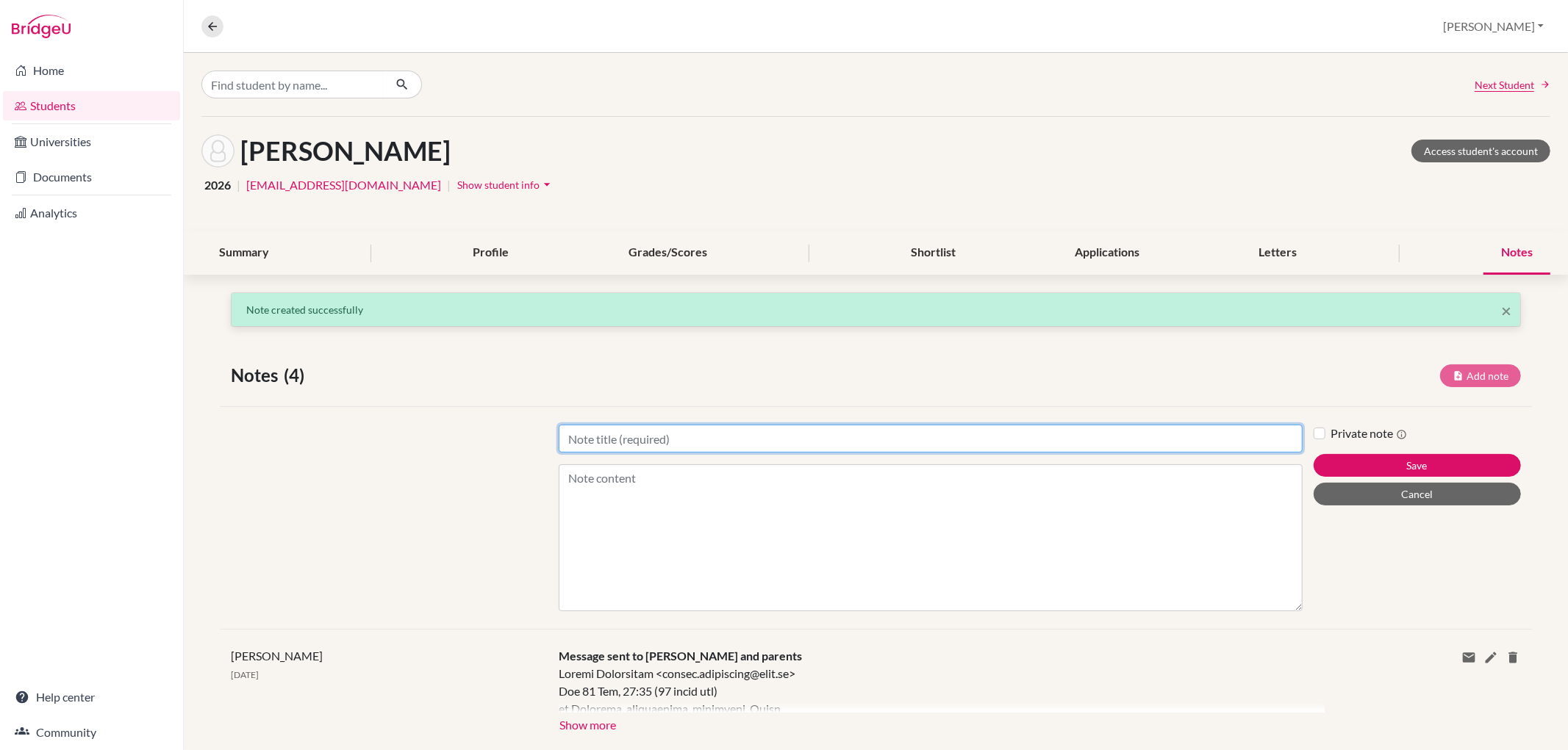
click at [775, 429] on input "Title" at bounding box center [930, 438] width 743 height 28
type input "UCAS"
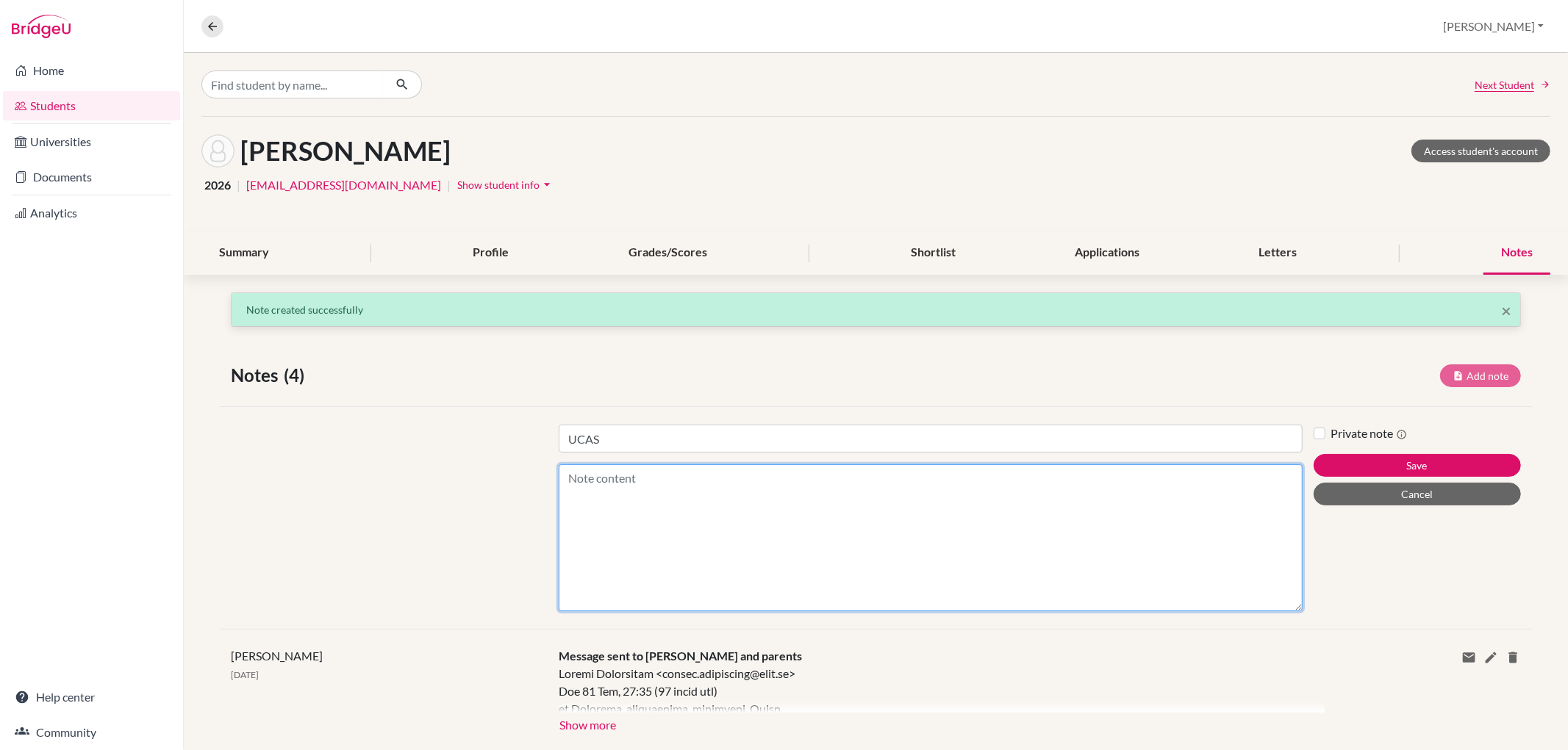
type textarea "A"
type textarea "F"
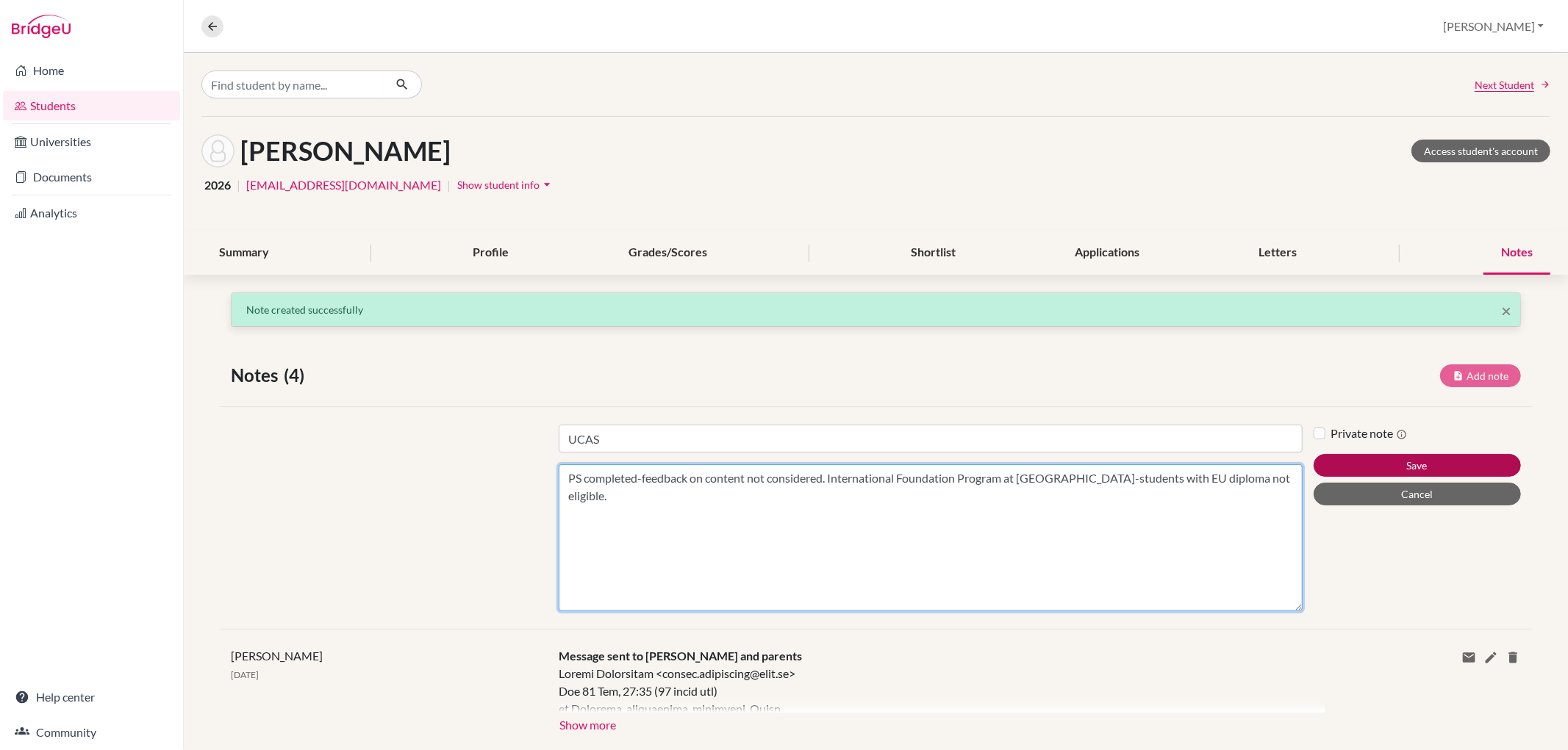
type textarea "PS completed-feedback on content not considered. International Foundation Progr…"
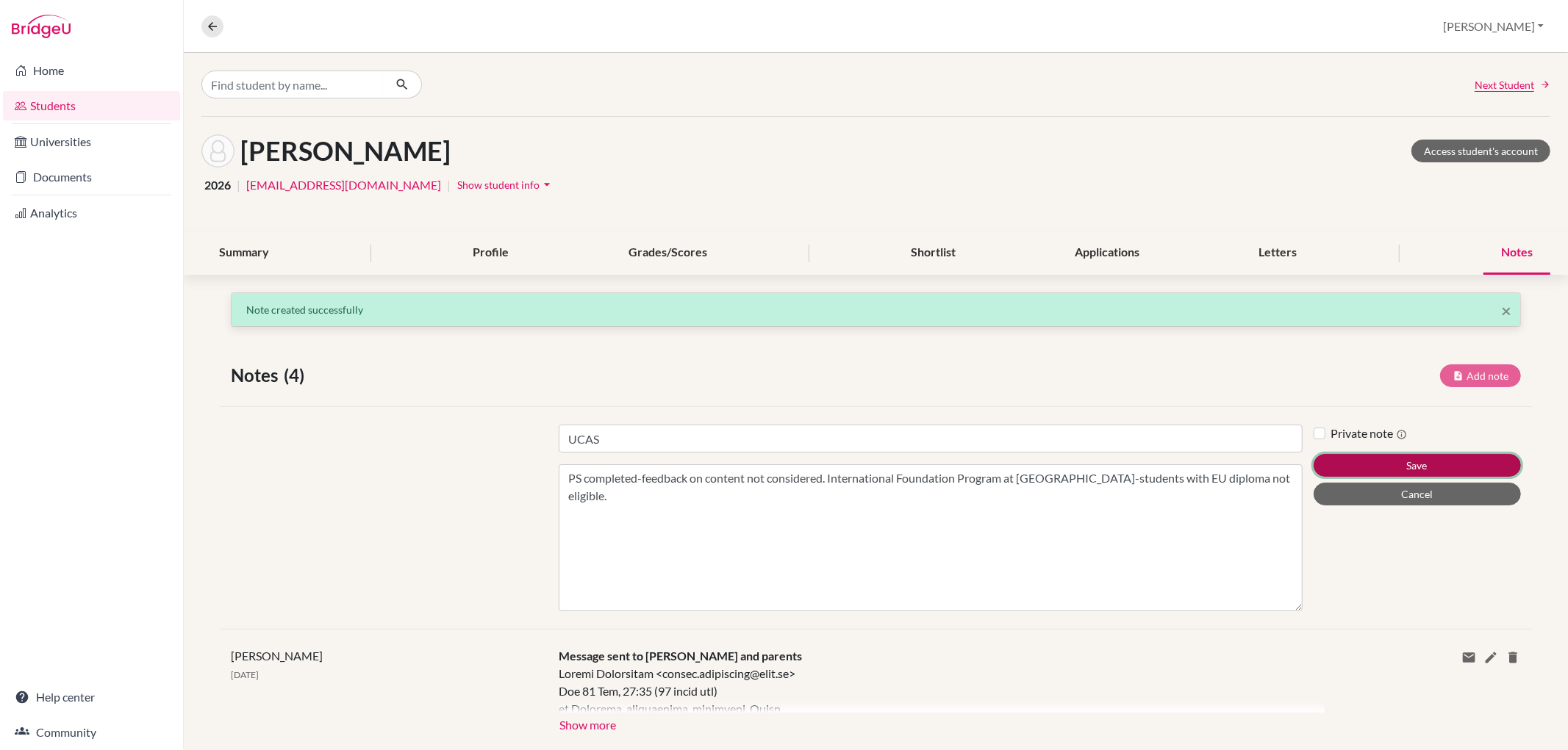
click at [1448, 462] on button "Save" at bounding box center [1417, 464] width 208 height 22
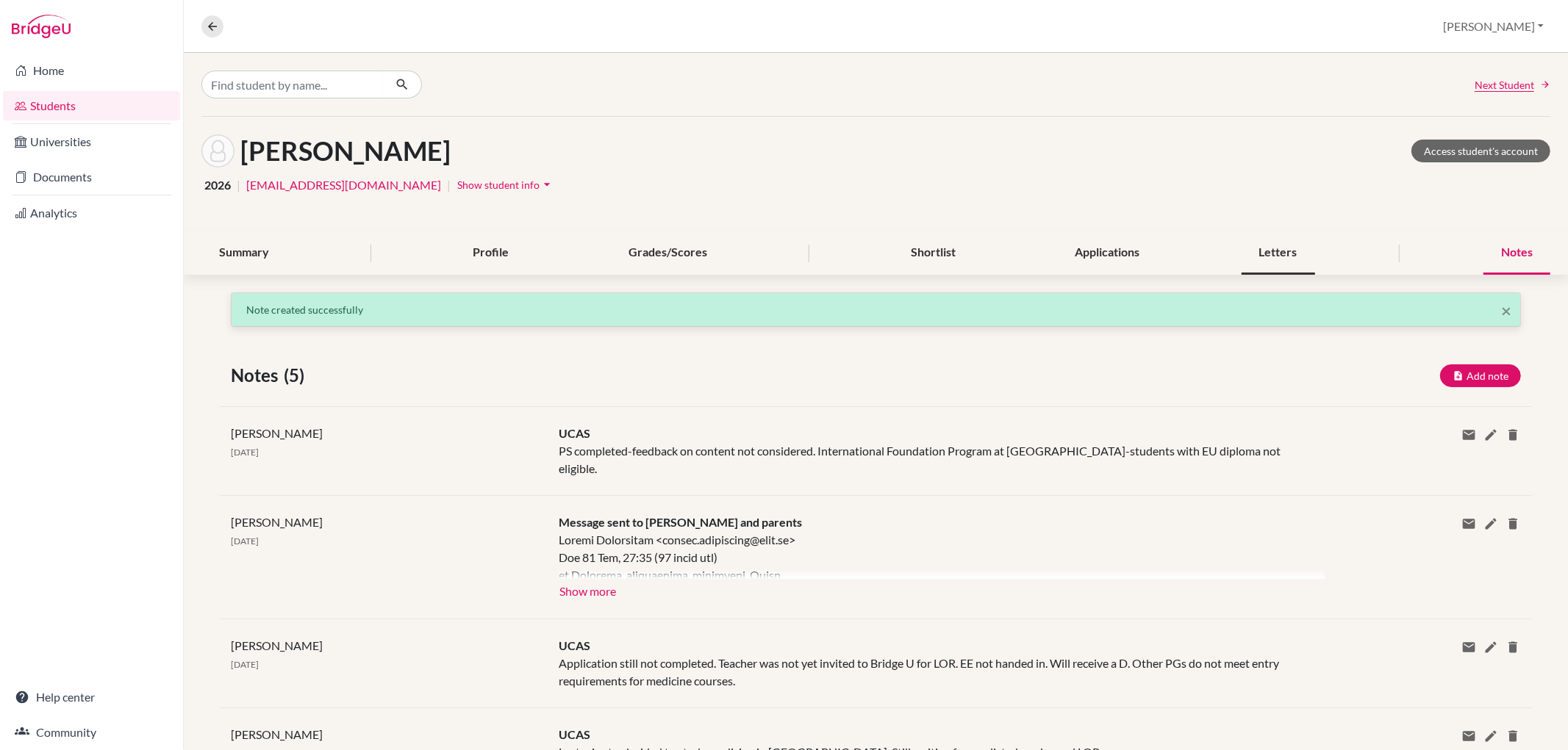
click at [1269, 245] on div "Letters" at bounding box center [1278, 253] width 74 height 43
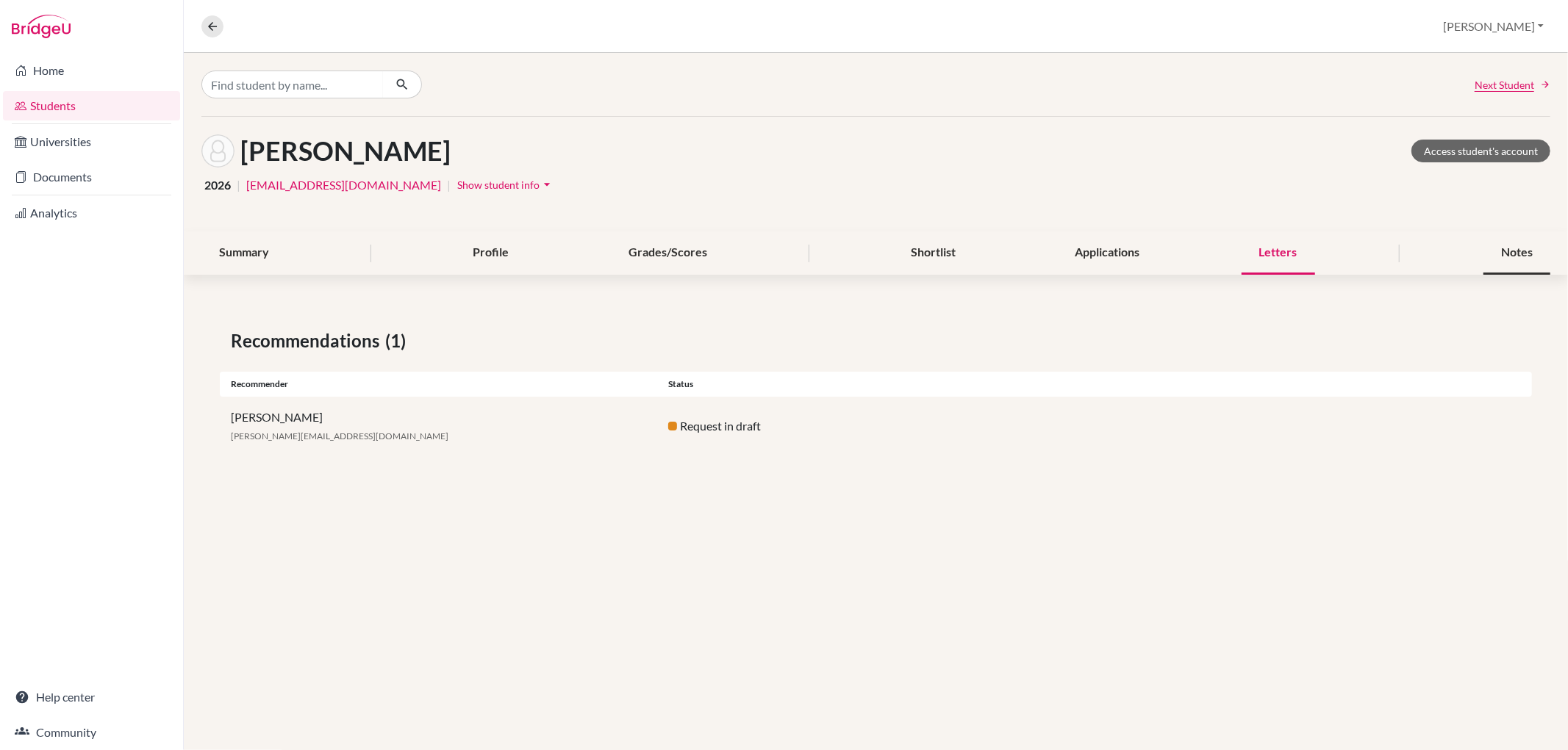
click at [1524, 256] on div "Notes" at bounding box center [1517, 253] width 66 height 43
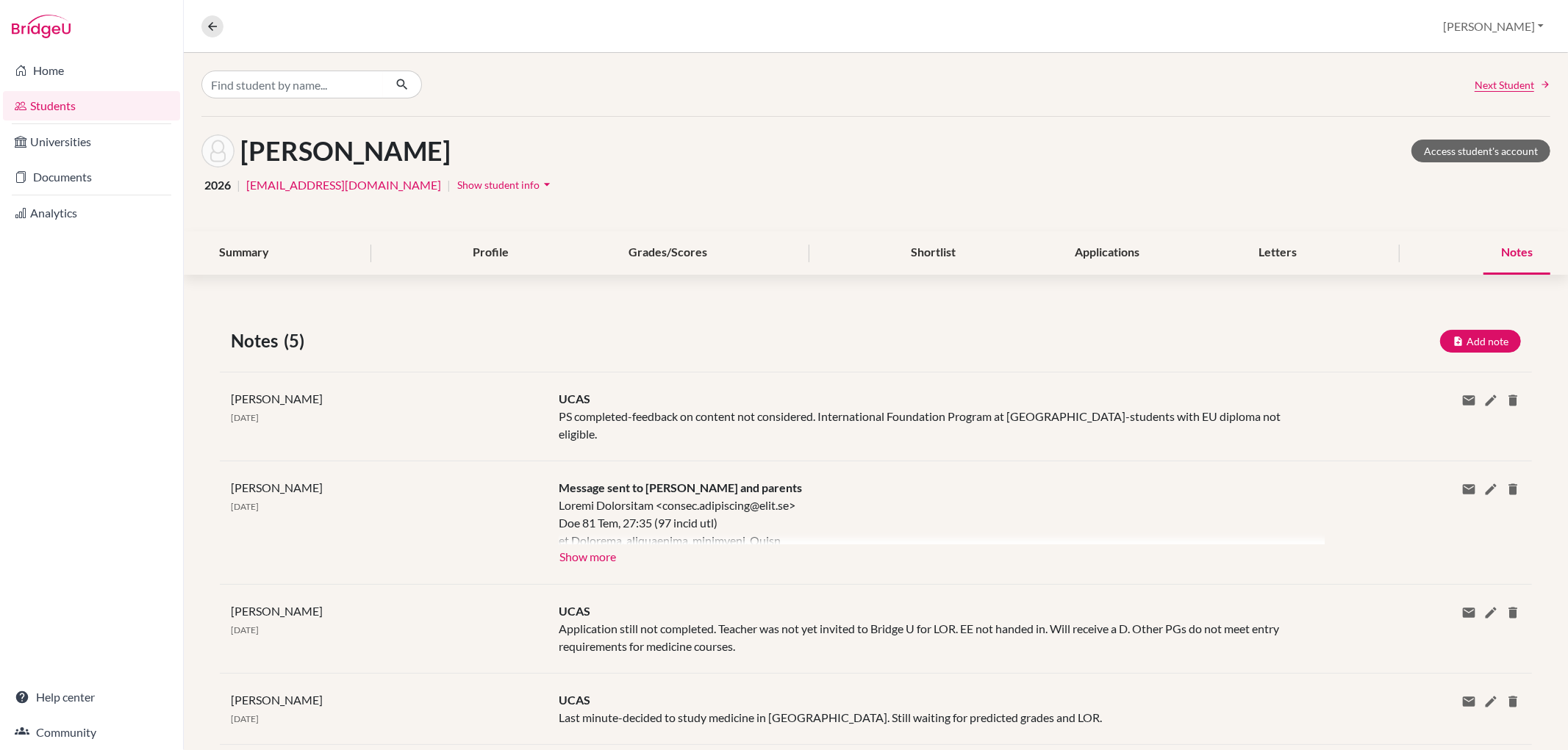
click at [1464, 328] on div "Notes (5) Add note" at bounding box center [876, 340] width 1312 height 26
click at [1484, 397] on icon at bounding box center [1491, 401] width 14 height 14
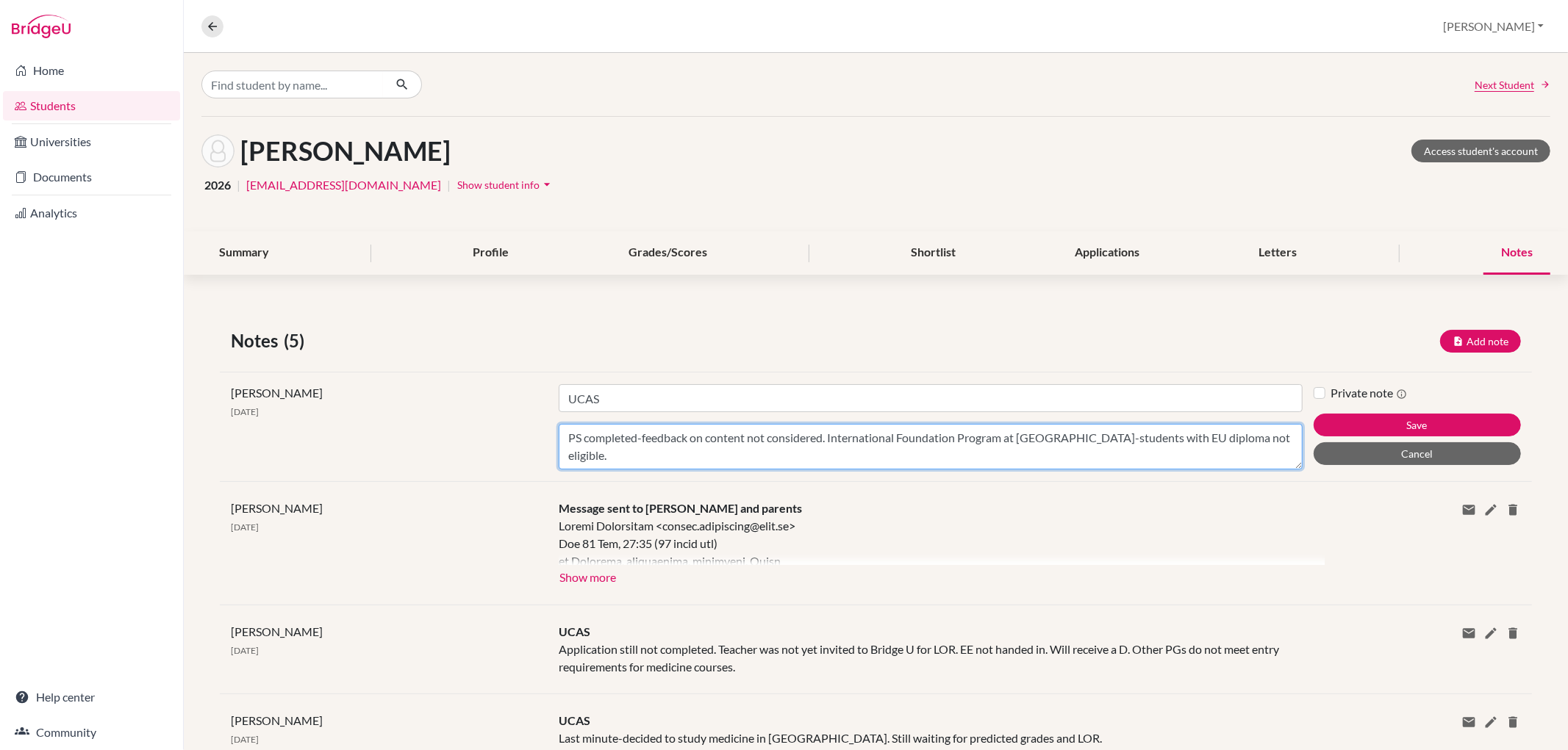
click at [1275, 437] on textarea "PS completed-feedback on content not considered. International Foundation Progr…" at bounding box center [930, 446] width 743 height 46
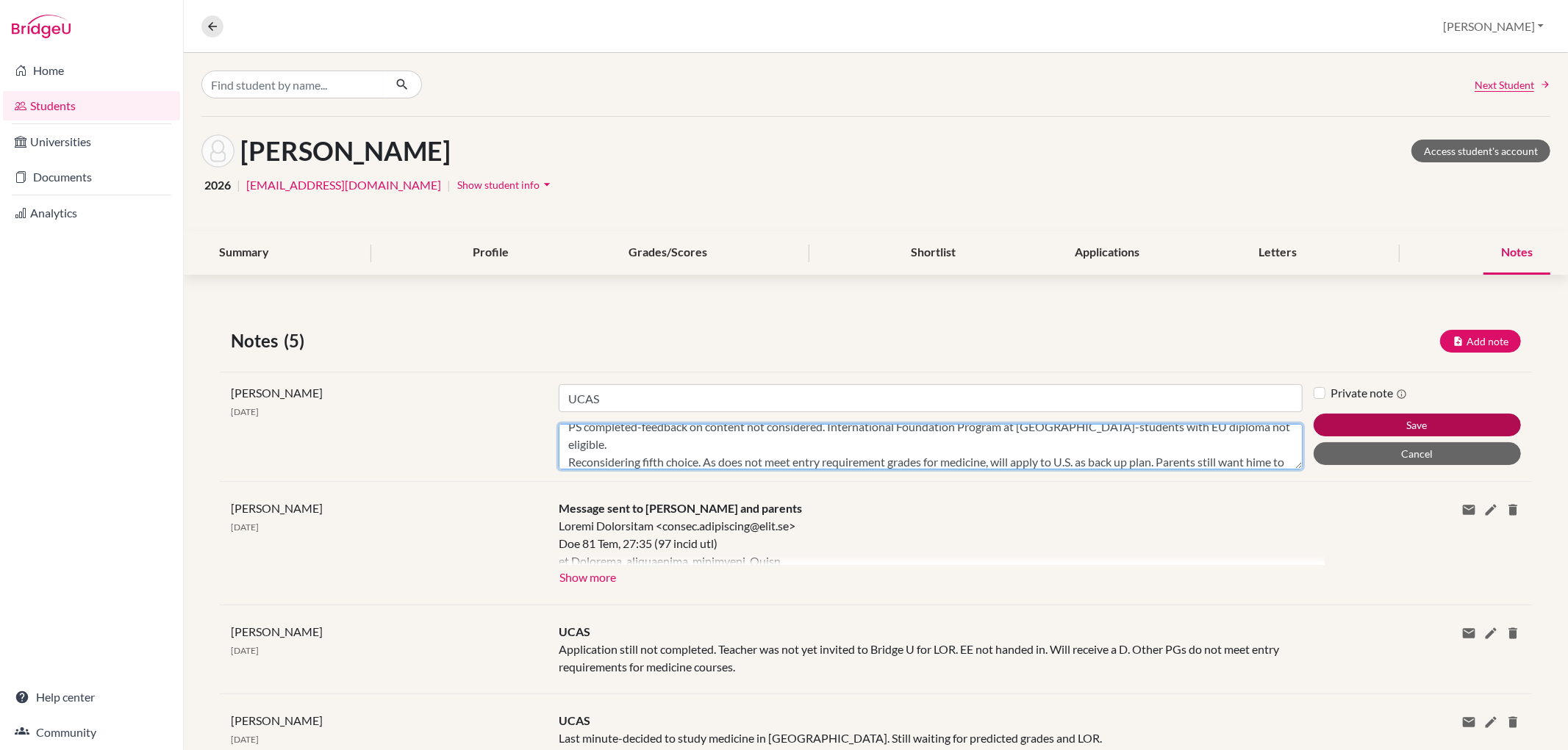
type textarea "PS completed-feedback on content not considered. International Foundation Progr…"
click at [1430, 416] on button "Save" at bounding box center [1417, 424] width 208 height 22
